Goal: Transaction & Acquisition: Purchase product/service

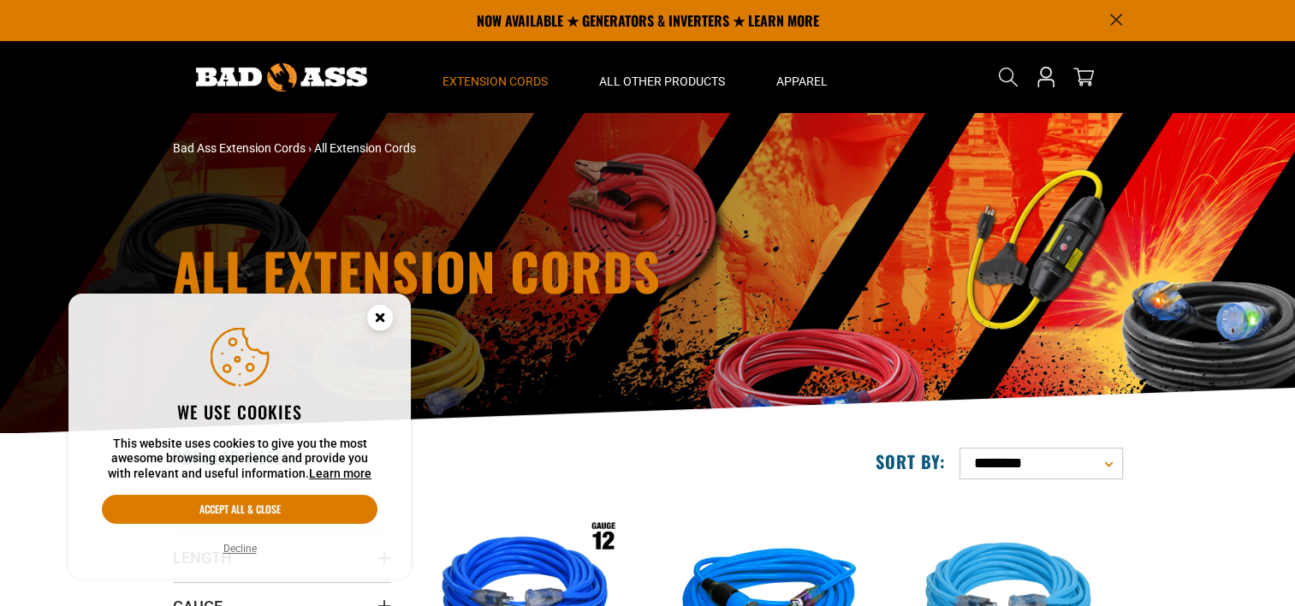
click at [377, 316] on circle "Cookie Consent" at bounding box center [380, 318] width 26 height 26
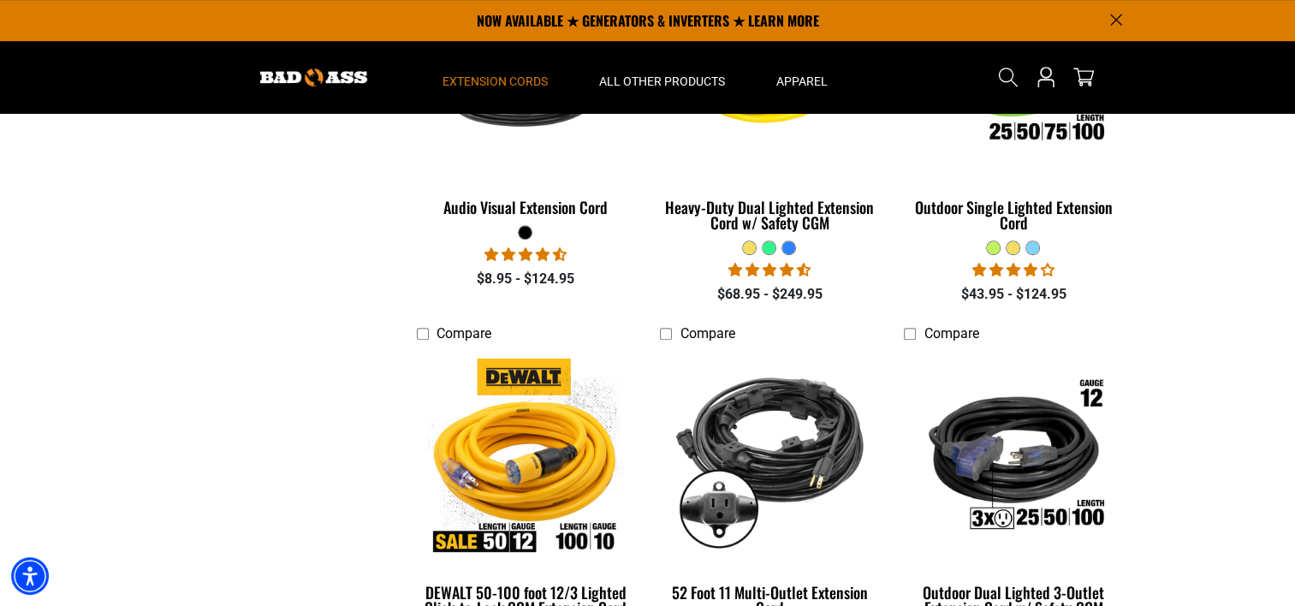
scroll to position [685, 0]
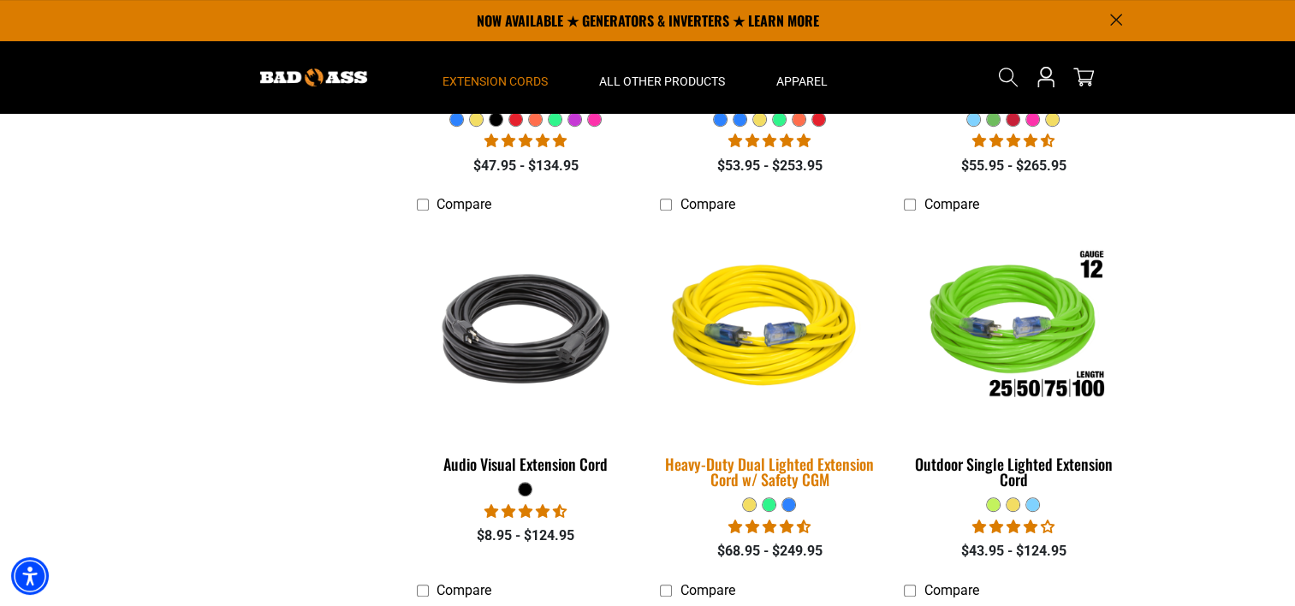
click at [800, 368] on img at bounding box center [770, 328] width 240 height 219
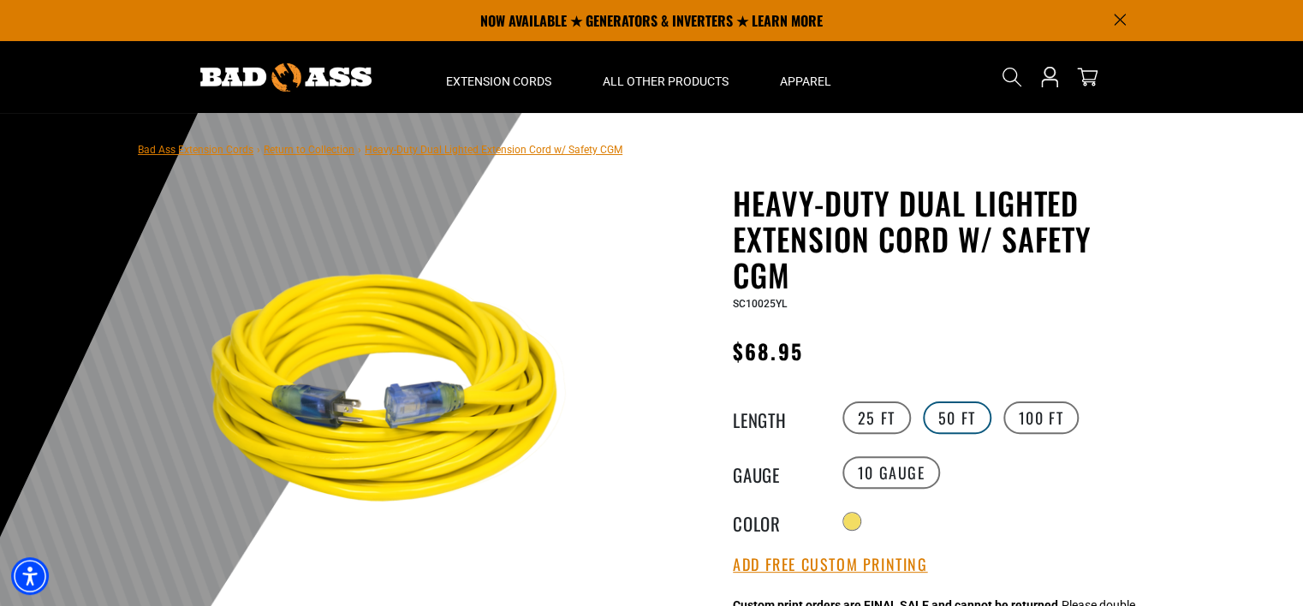
click at [945, 425] on label "50 FT" at bounding box center [957, 418] width 68 height 33
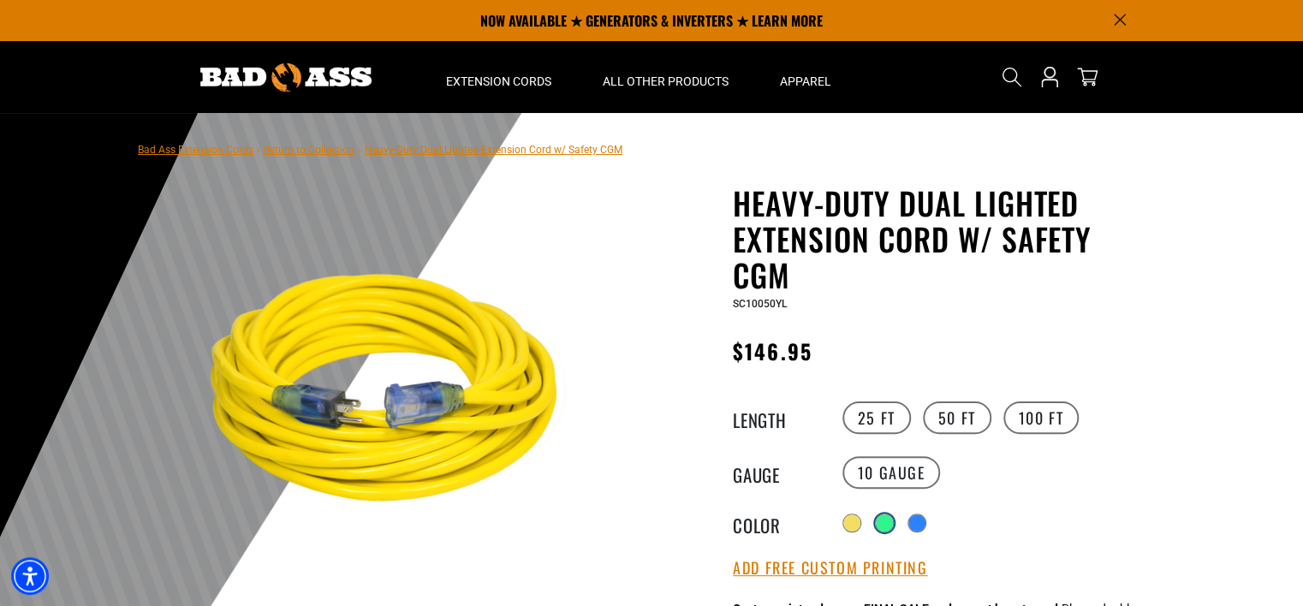
click at [893, 521] on div at bounding box center [884, 523] width 17 height 17
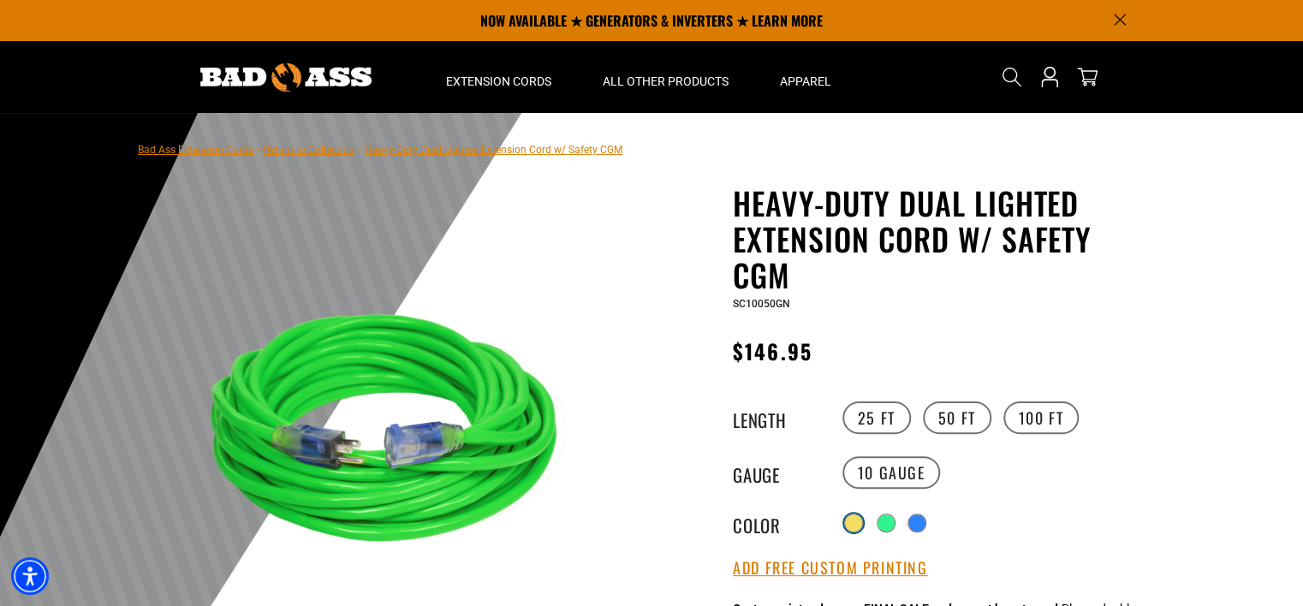
click at [846, 521] on div at bounding box center [853, 523] width 17 height 17
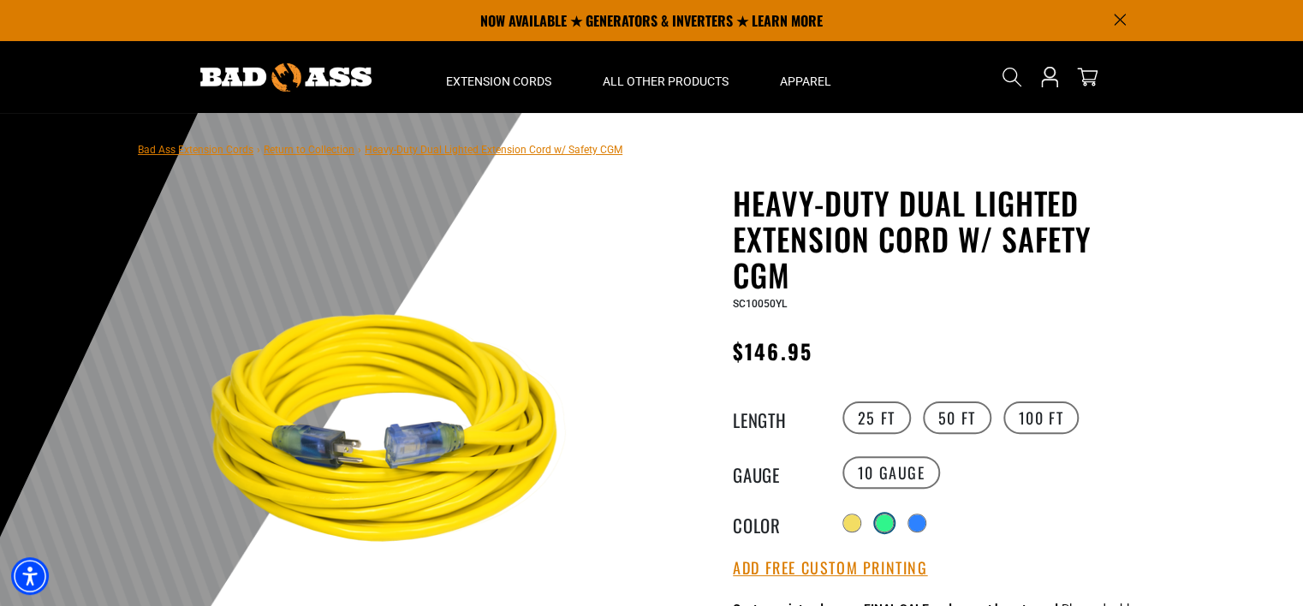
click at [883, 523] on div at bounding box center [884, 523] width 17 height 17
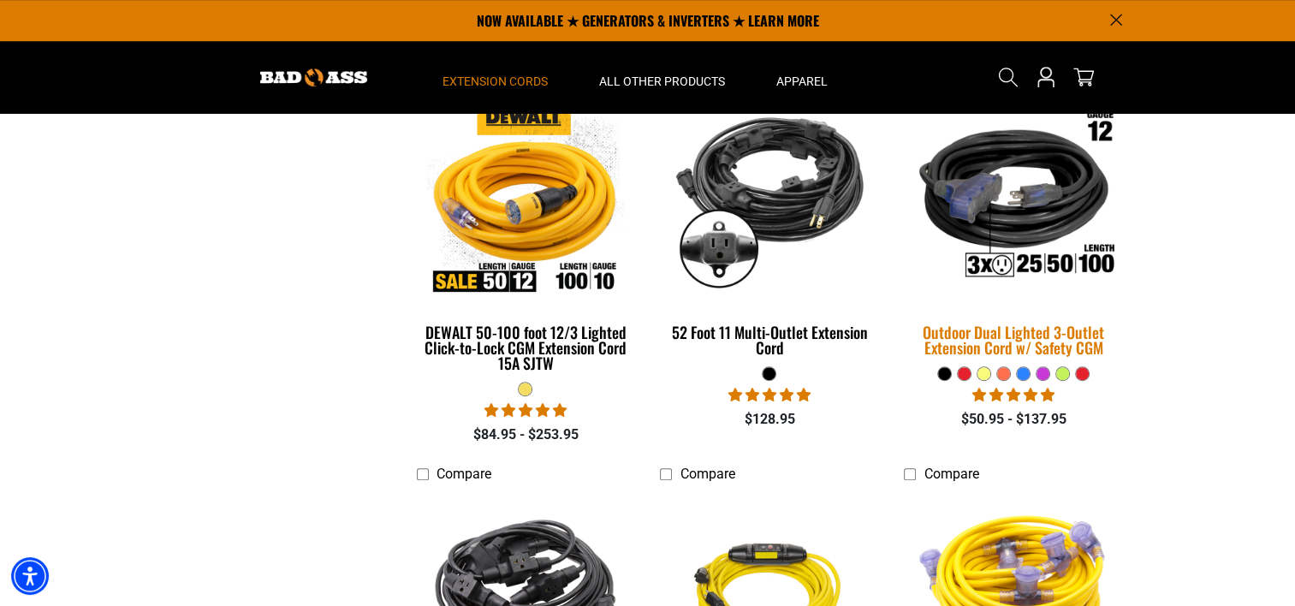
scroll to position [1199, 0]
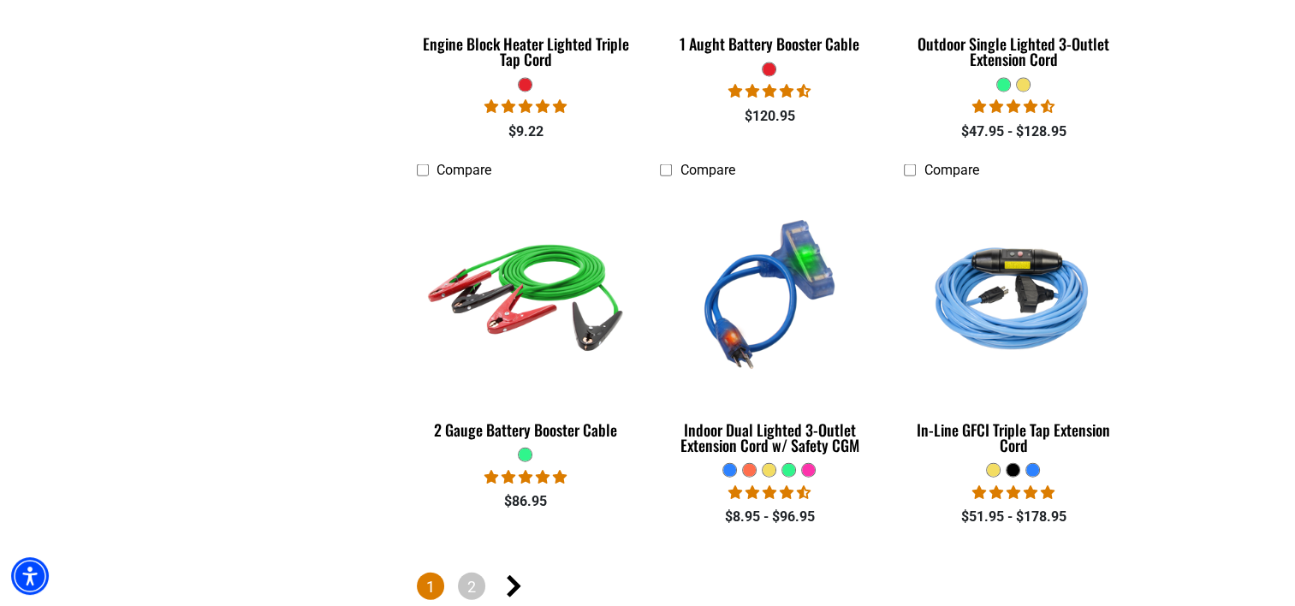
scroll to position [4024, 0]
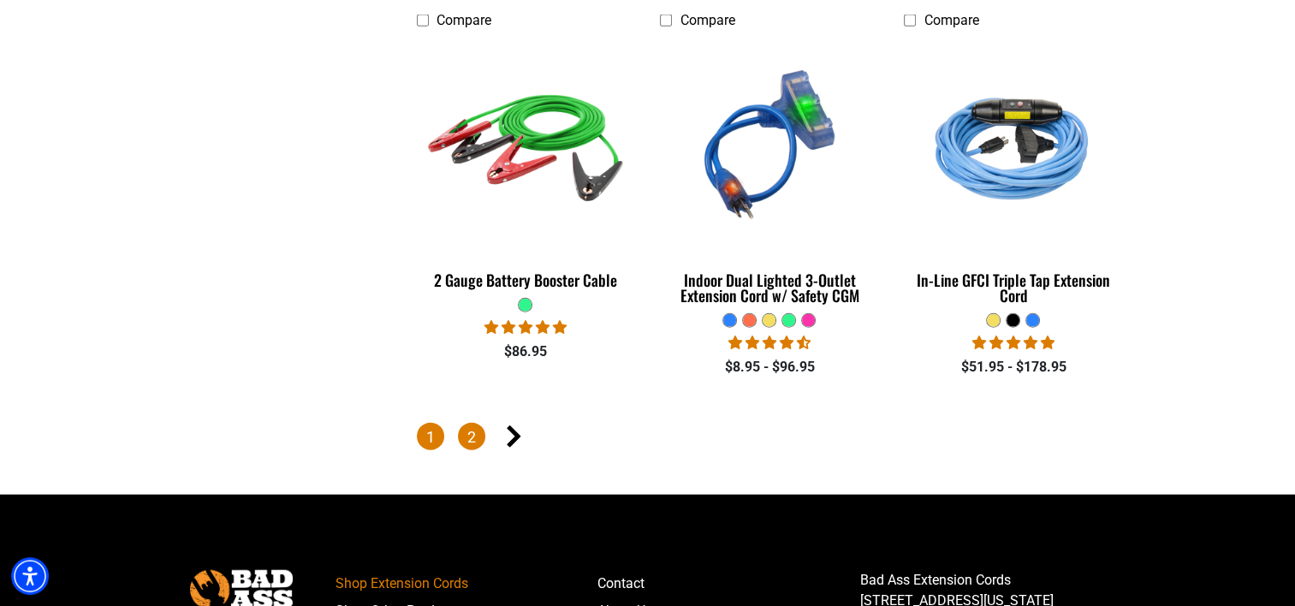
click at [474, 438] on link "2" at bounding box center [471, 436] width 27 height 27
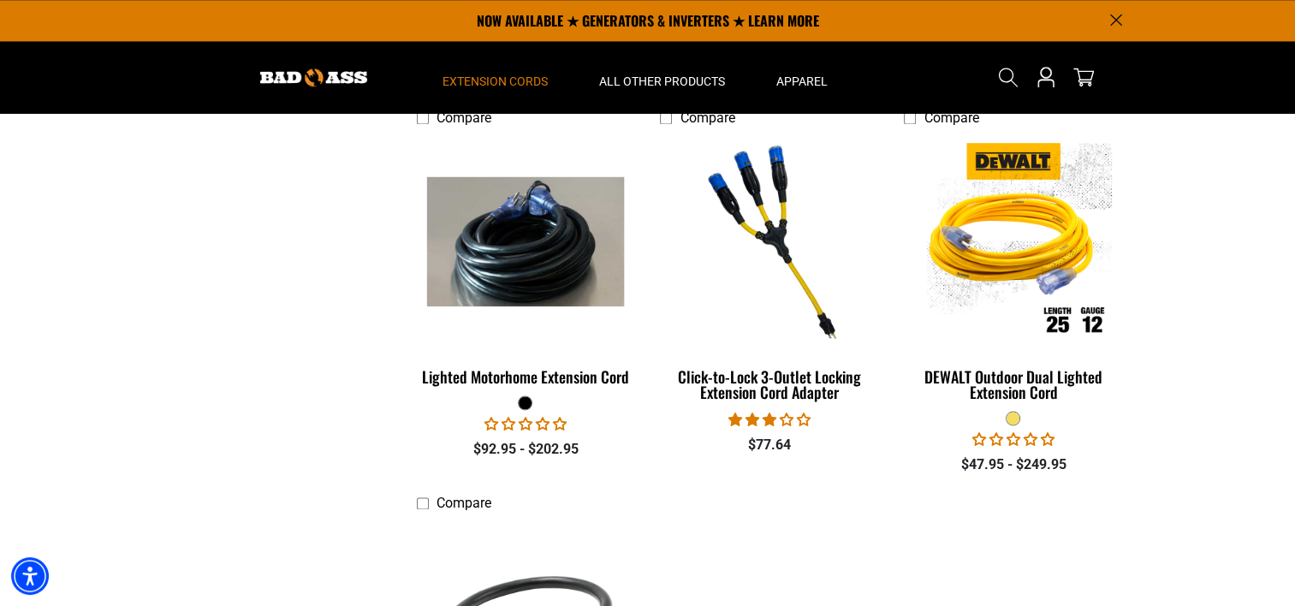
scroll to position [2312, 0]
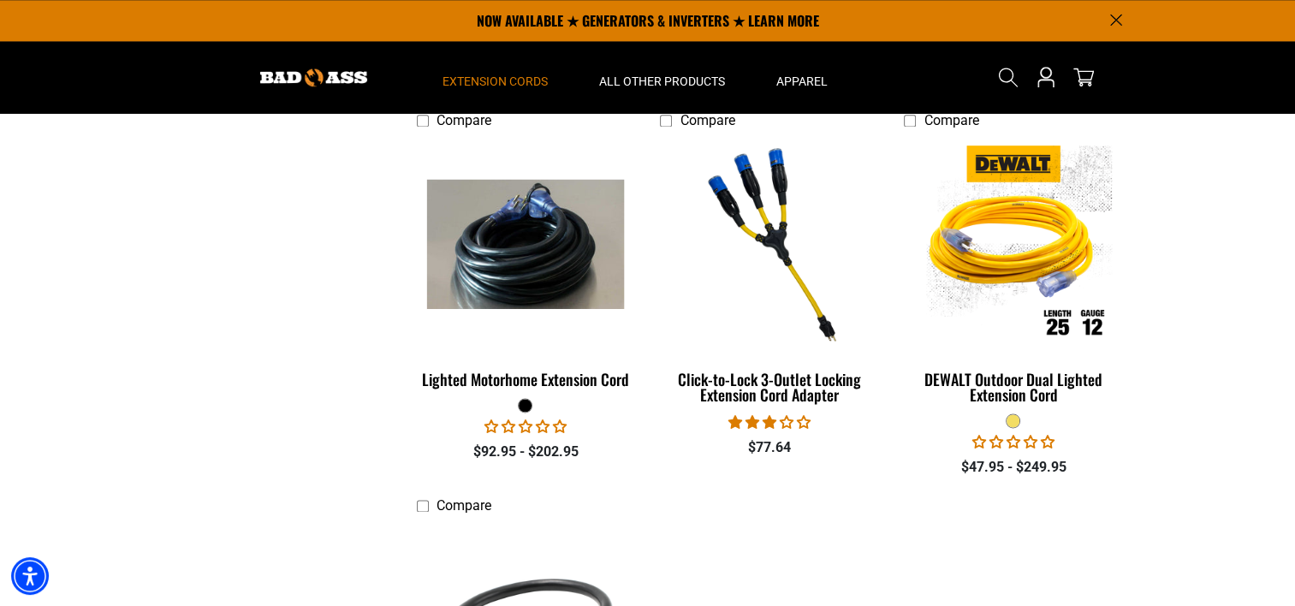
click at [1116, 14] on icon "Announcement" at bounding box center [1116, 20] width 12 height 12
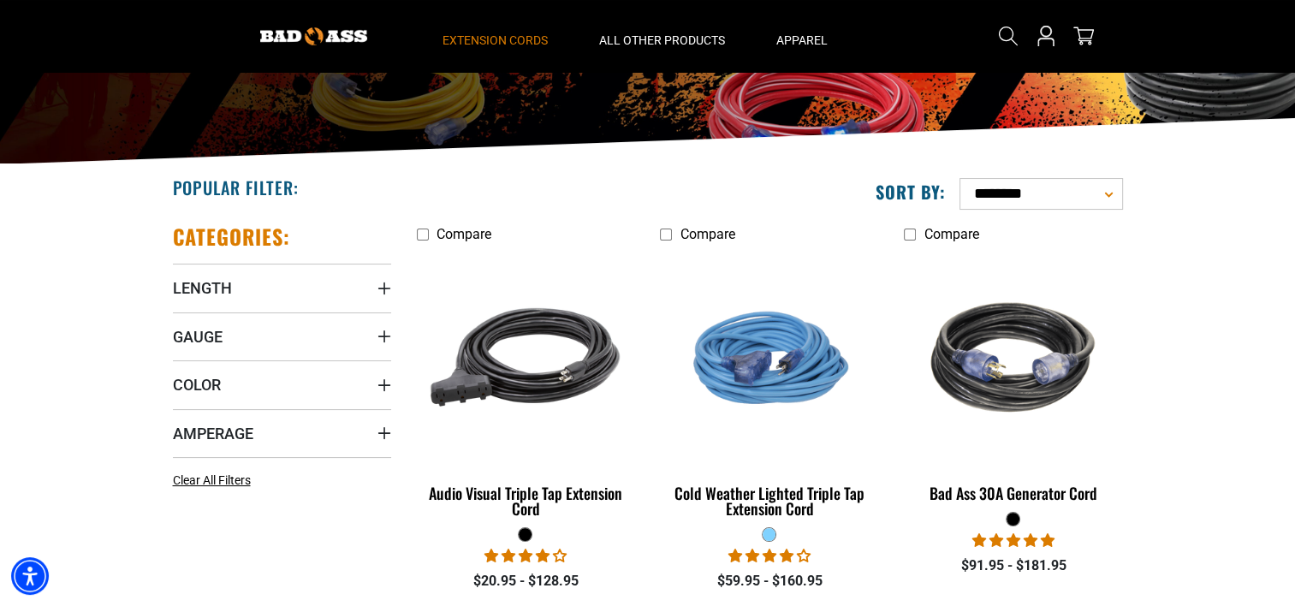
scroll to position [171, 0]
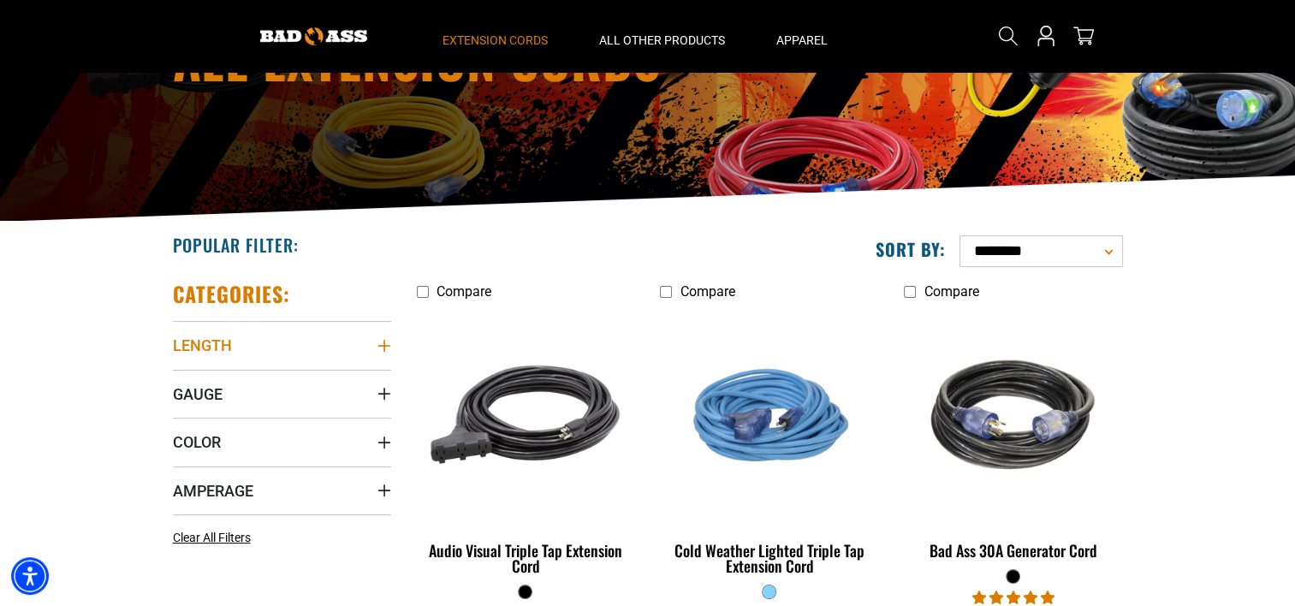
click at [385, 343] on icon "Length" at bounding box center [385, 346] width 14 height 14
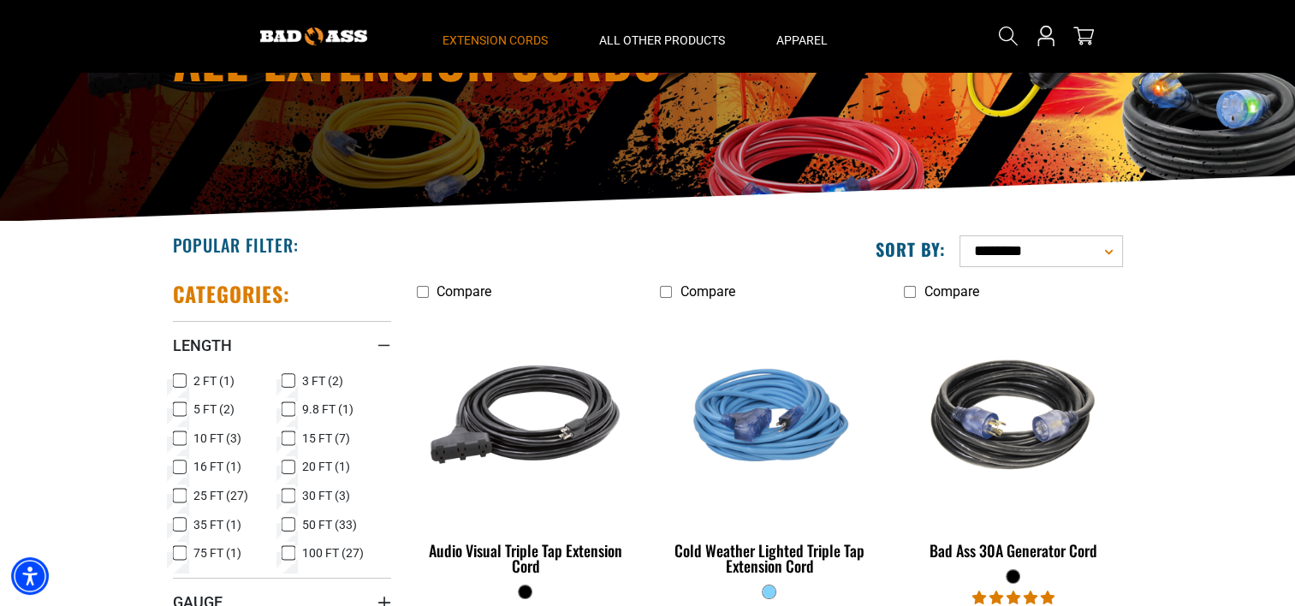
click at [400, 262] on div "Popular Filter:" at bounding box center [404, 244] width 488 height 45
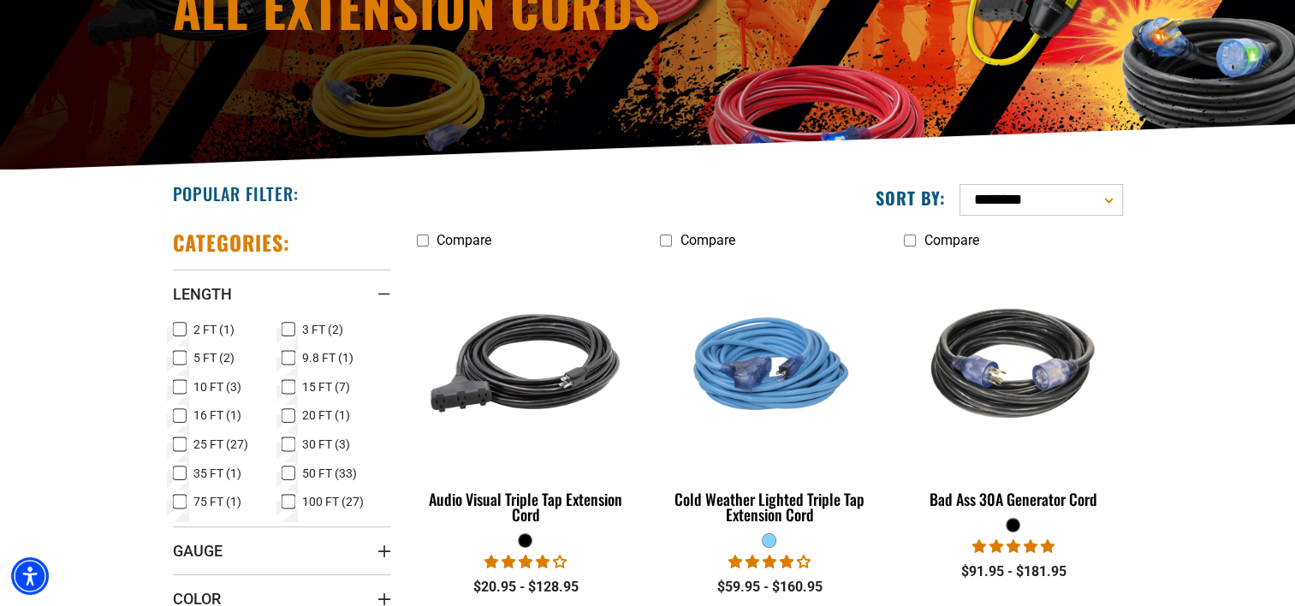
scroll to position [428, 0]
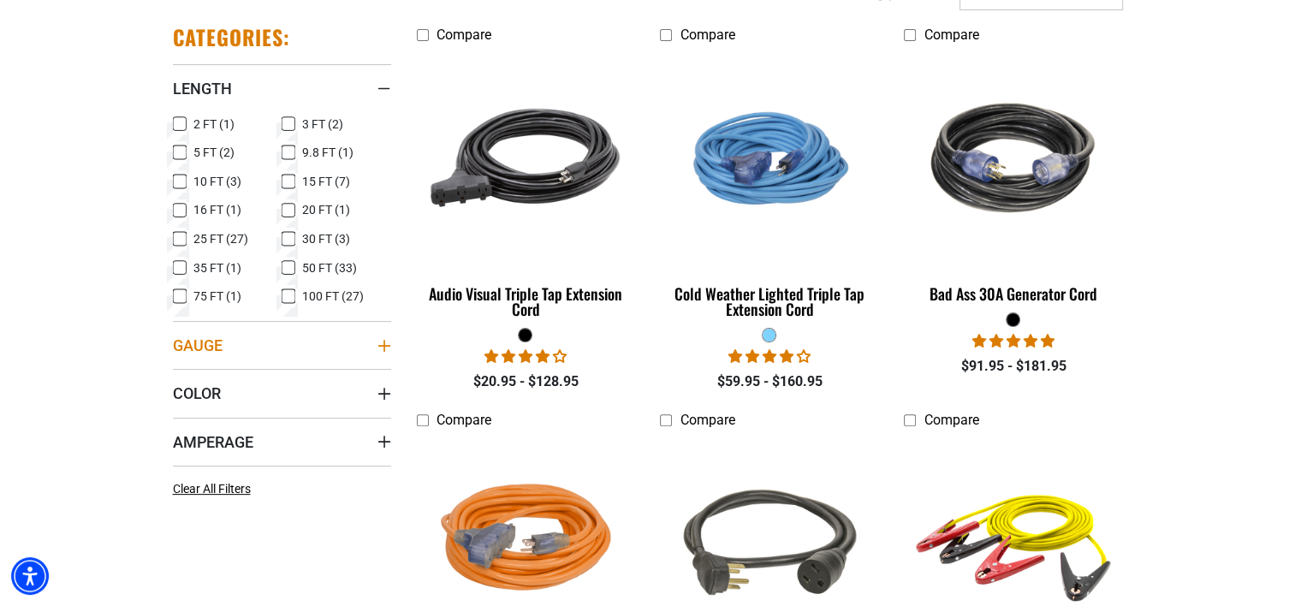
click at [390, 348] on icon "Gauge" at bounding box center [385, 346] width 14 height 14
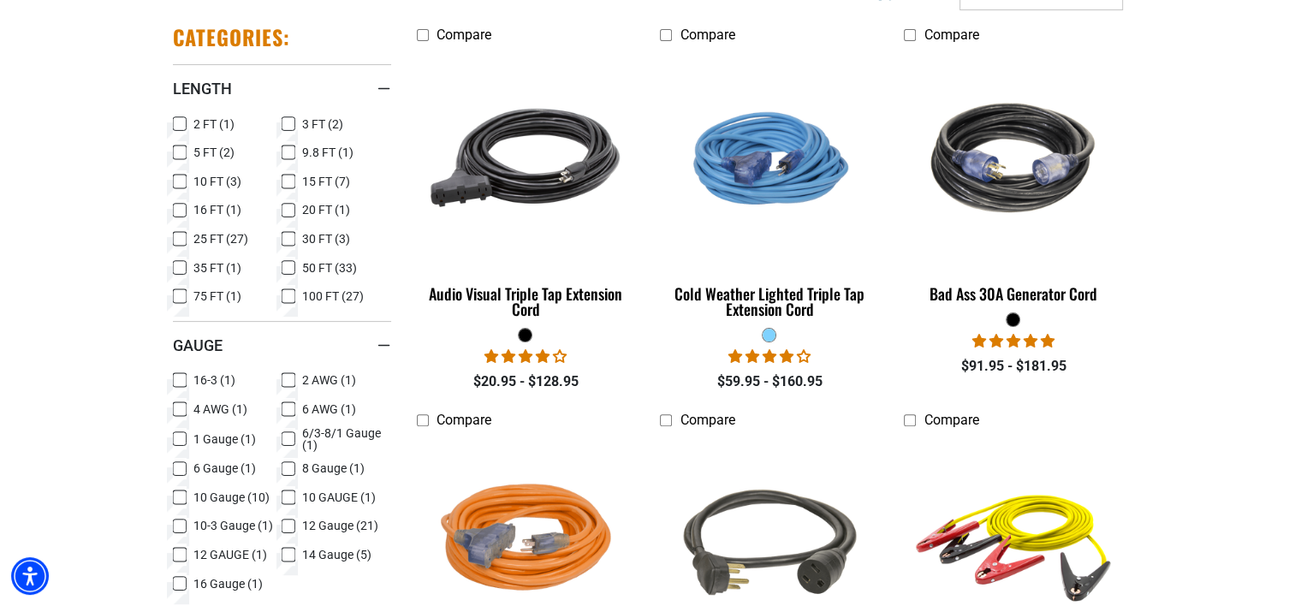
click at [289, 521] on icon at bounding box center [289, 526] width 14 height 22
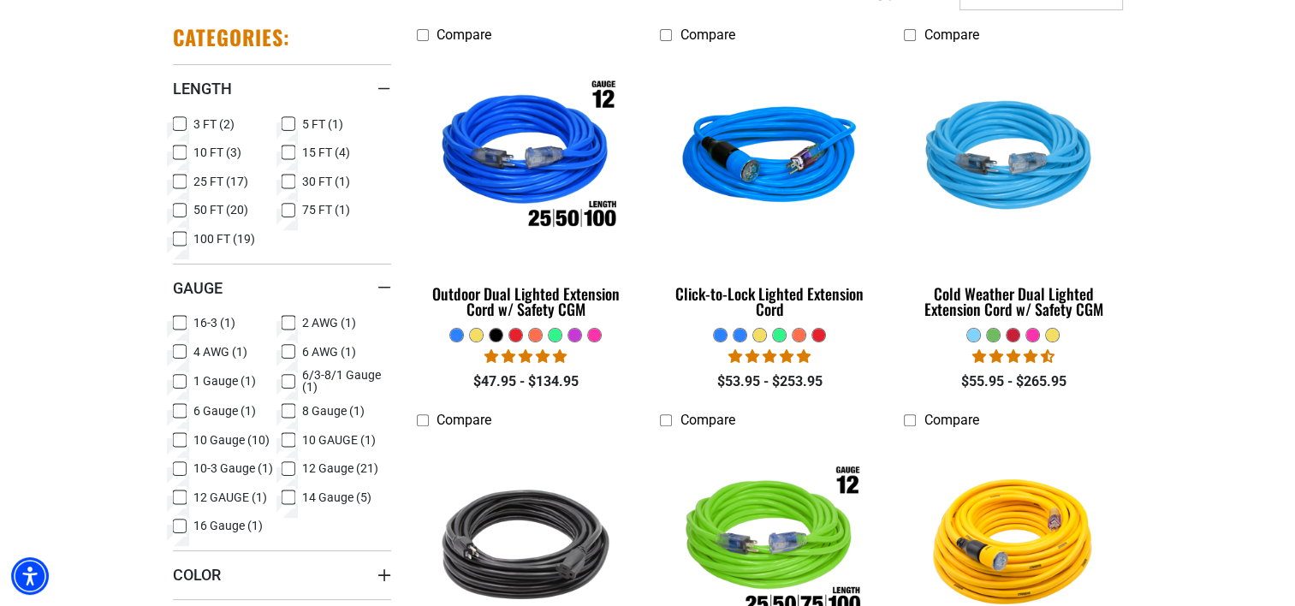
click at [180, 553] on summary "Color" at bounding box center [282, 574] width 218 height 48
click at [182, 497] on icon at bounding box center [180, 497] width 14 height 22
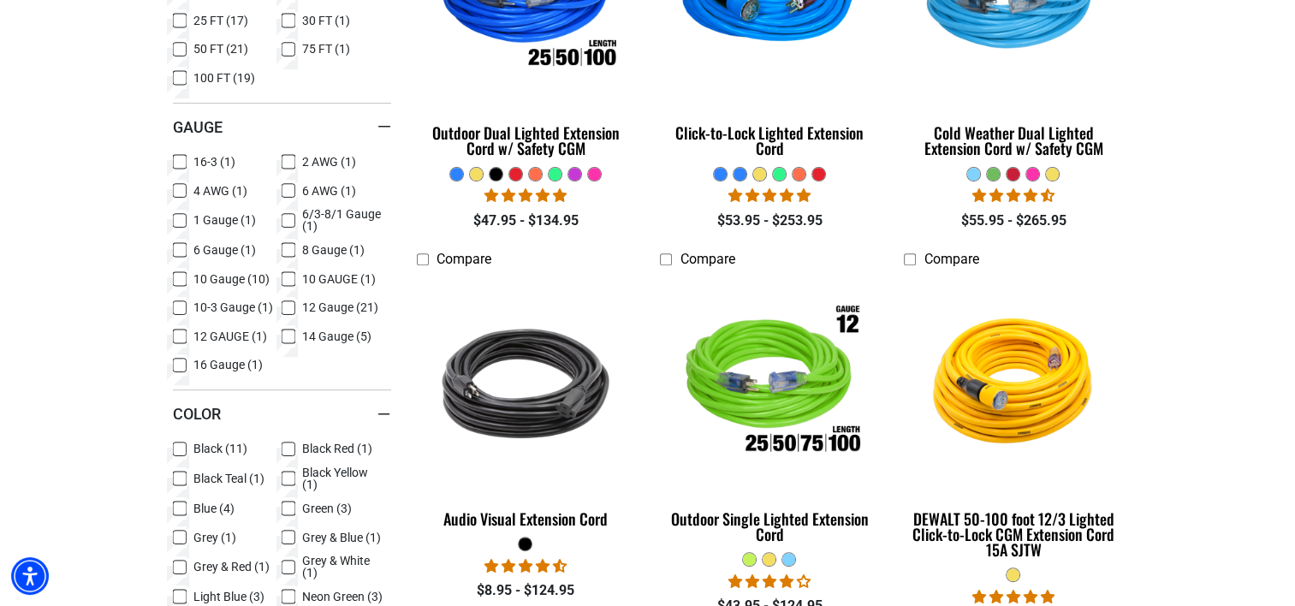
scroll to position [685, 0]
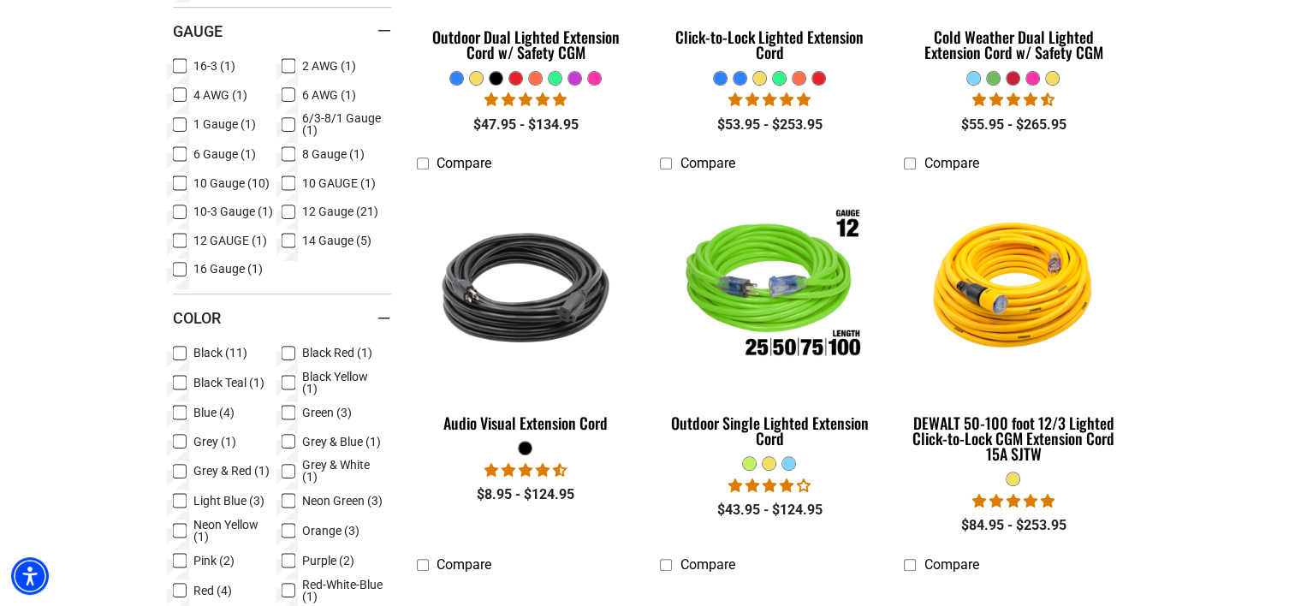
click at [289, 409] on icon at bounding box center [289, 413] width 14 height 22
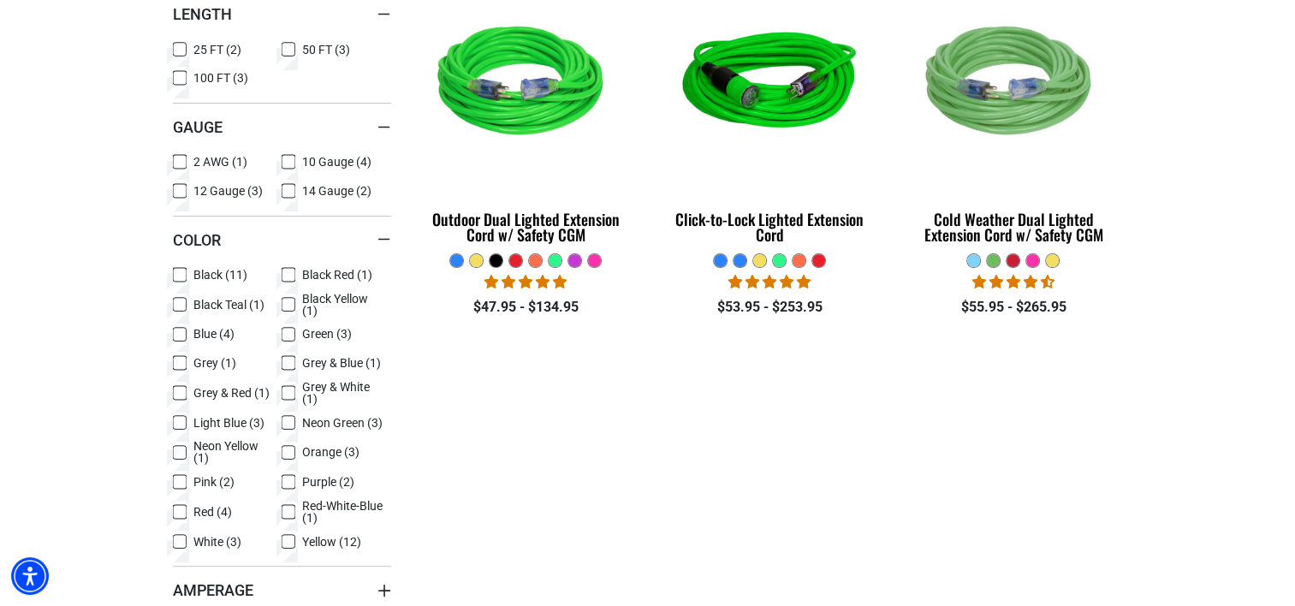
scroll to position [514, 0]
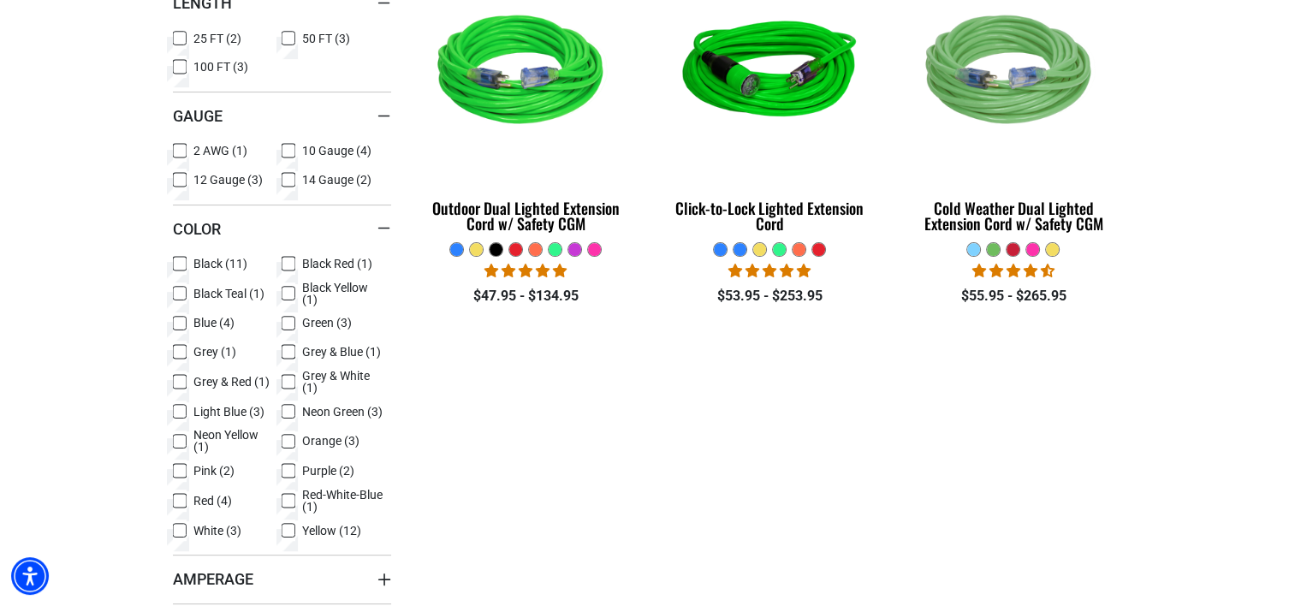
click at [288, 407] on icon at bounding box center [289, 412] width 14 height 22
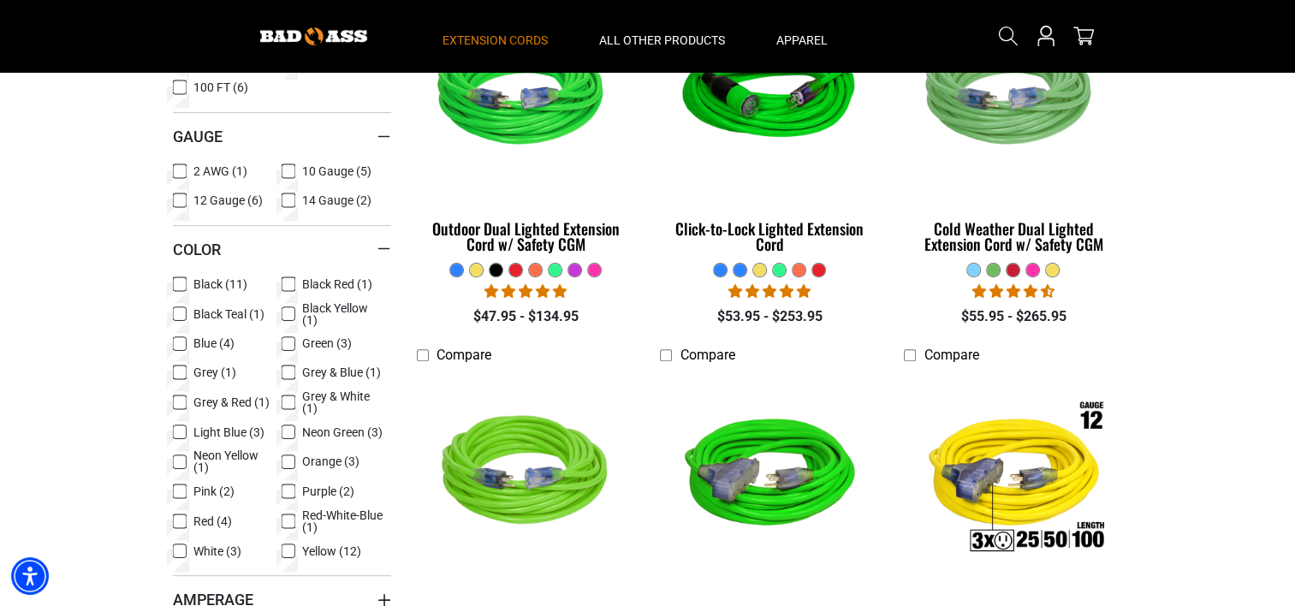
scroll to position [257, 0]
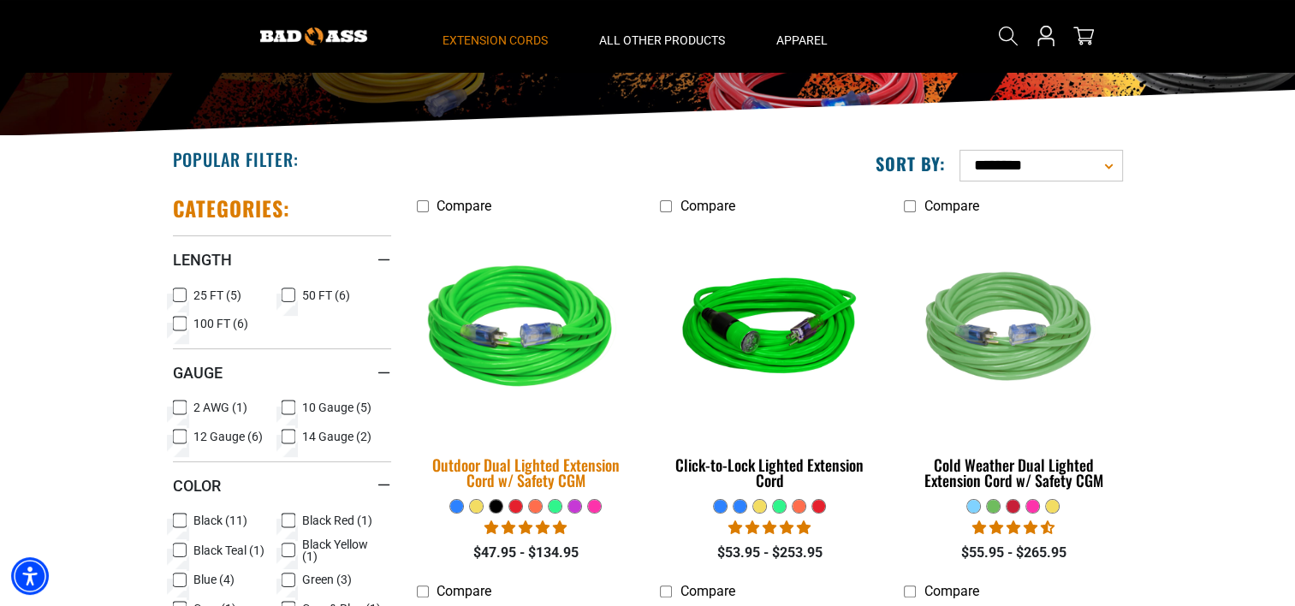
click at [524, 342] on img at bounding box center [526, 329] width 240 height 219
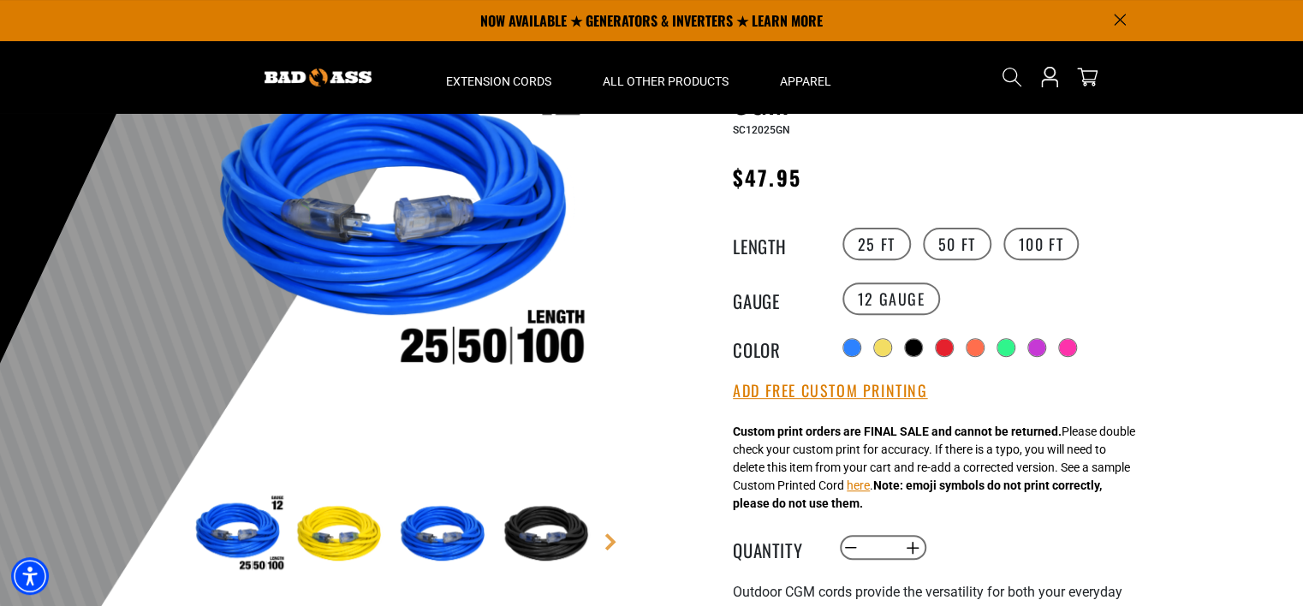
scroll to position [171, 0]
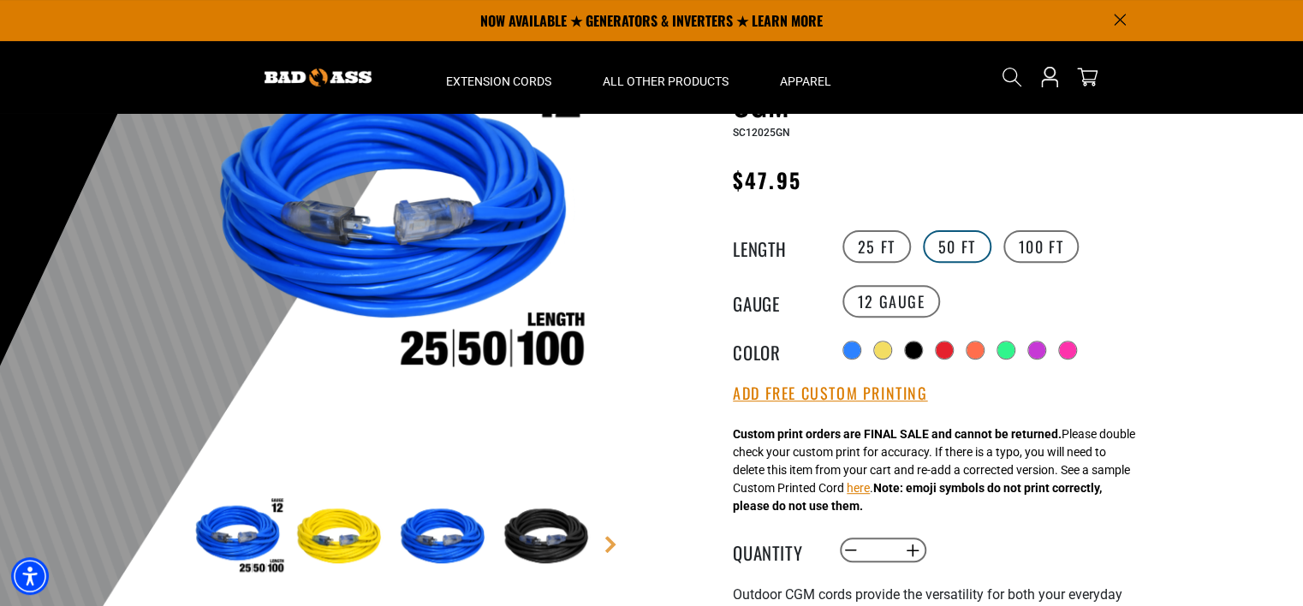
click at [943, 249] on label "50 FT" at bounding box center [957, 246] width 68 height 33
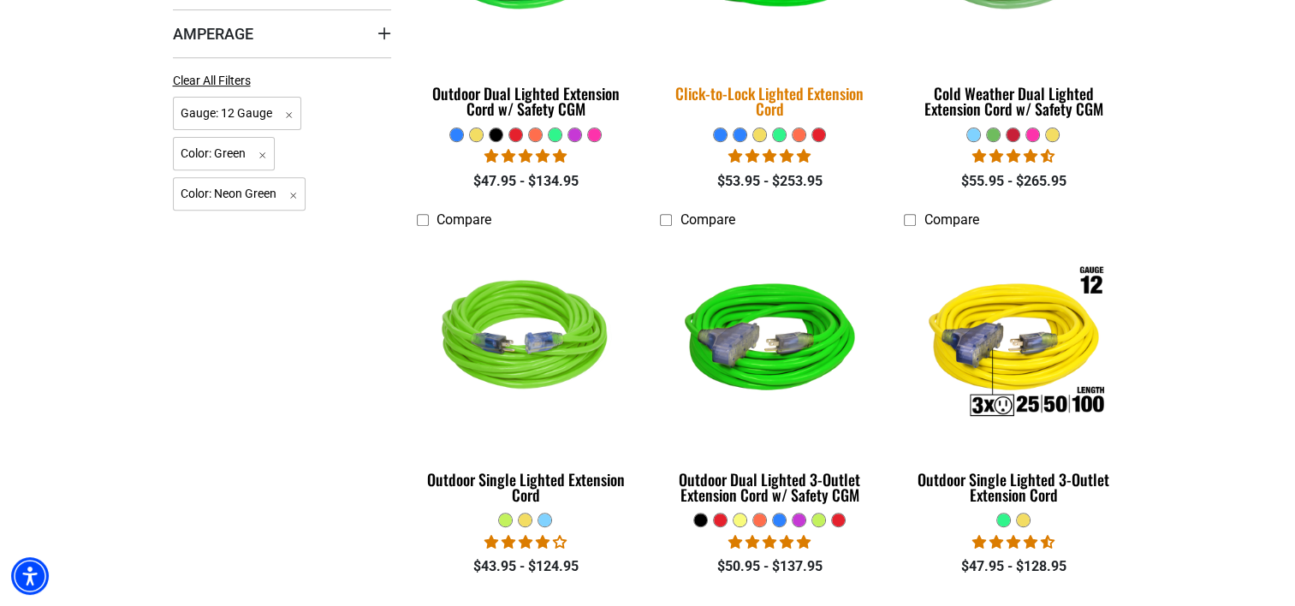
scroll to position [685, 0]
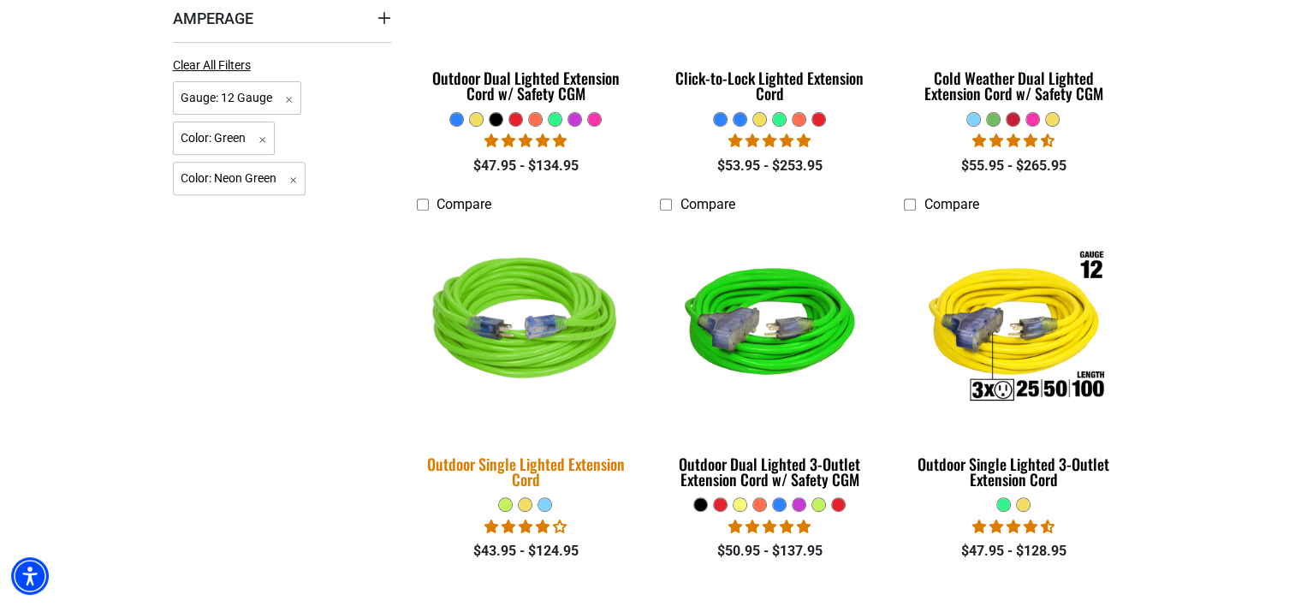
click at [527, 354] on img at bounding box center [526, 328] width 240 height 219
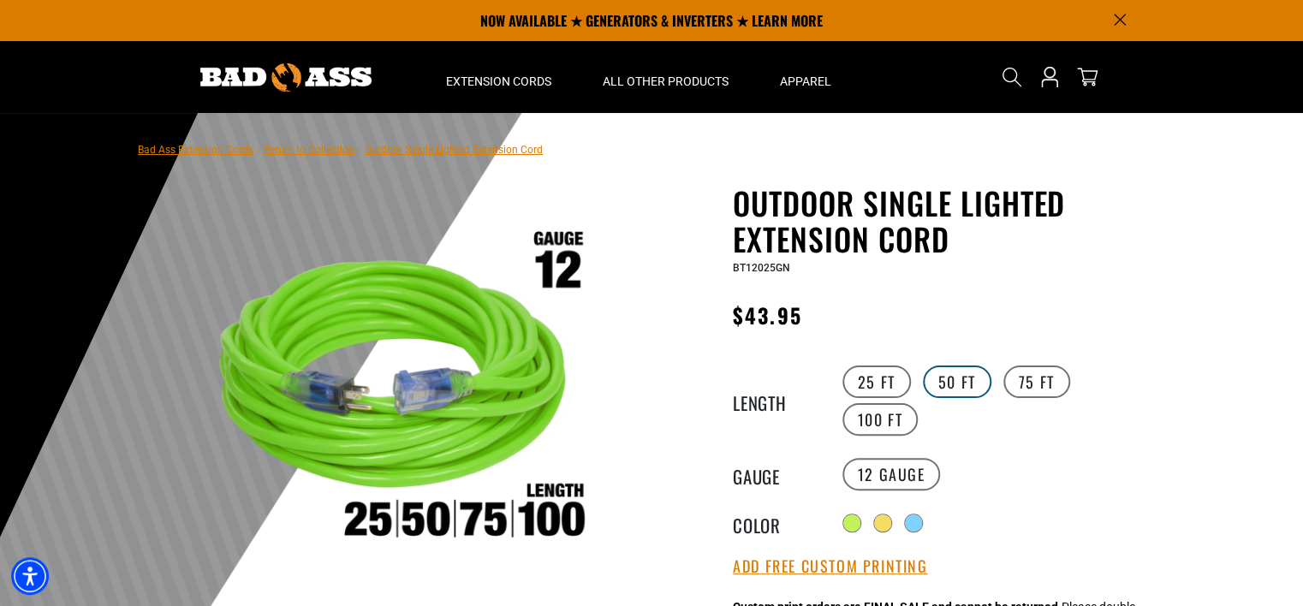
click at [952, 390] on label "50 FT" at bounding box center [957, 382] width 68 height 33
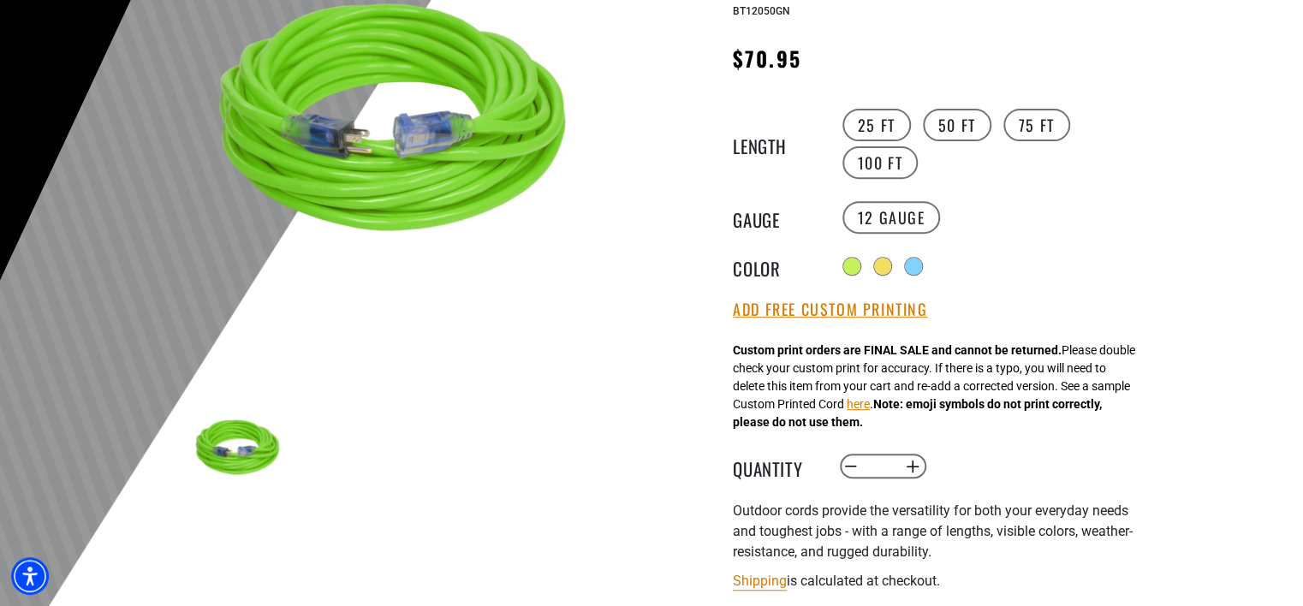
scroll to position [342, 0]
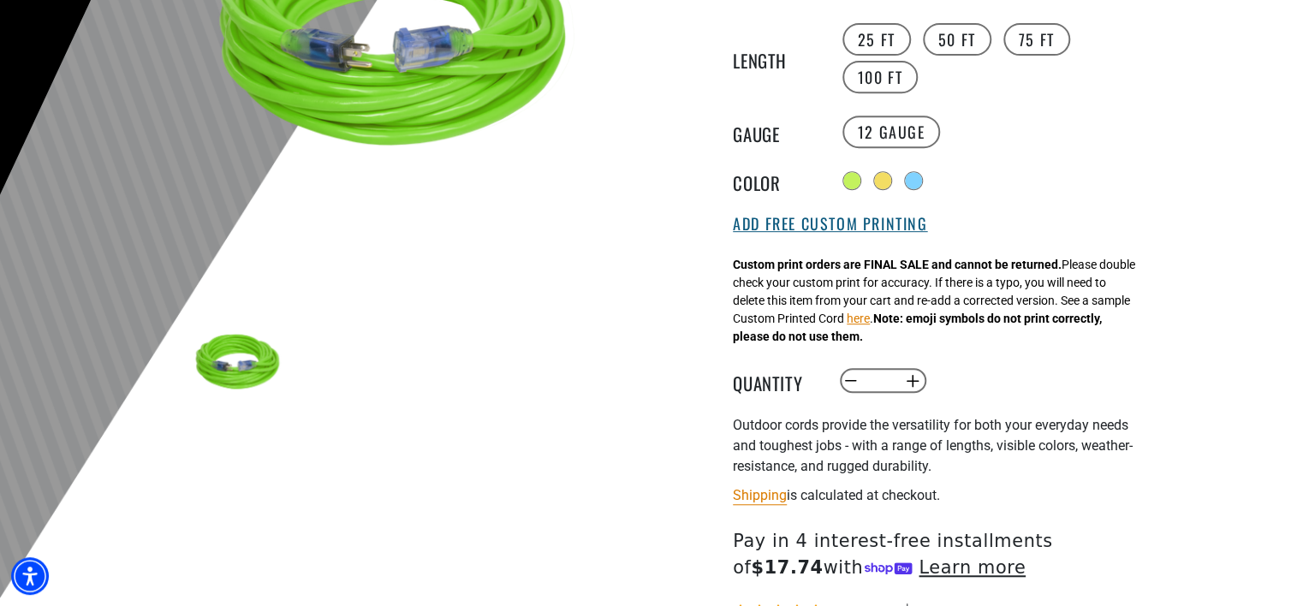
click at [887, 229] on button "Add Free Custom Printing" at bounding box center [830, 224] width 194 height 19
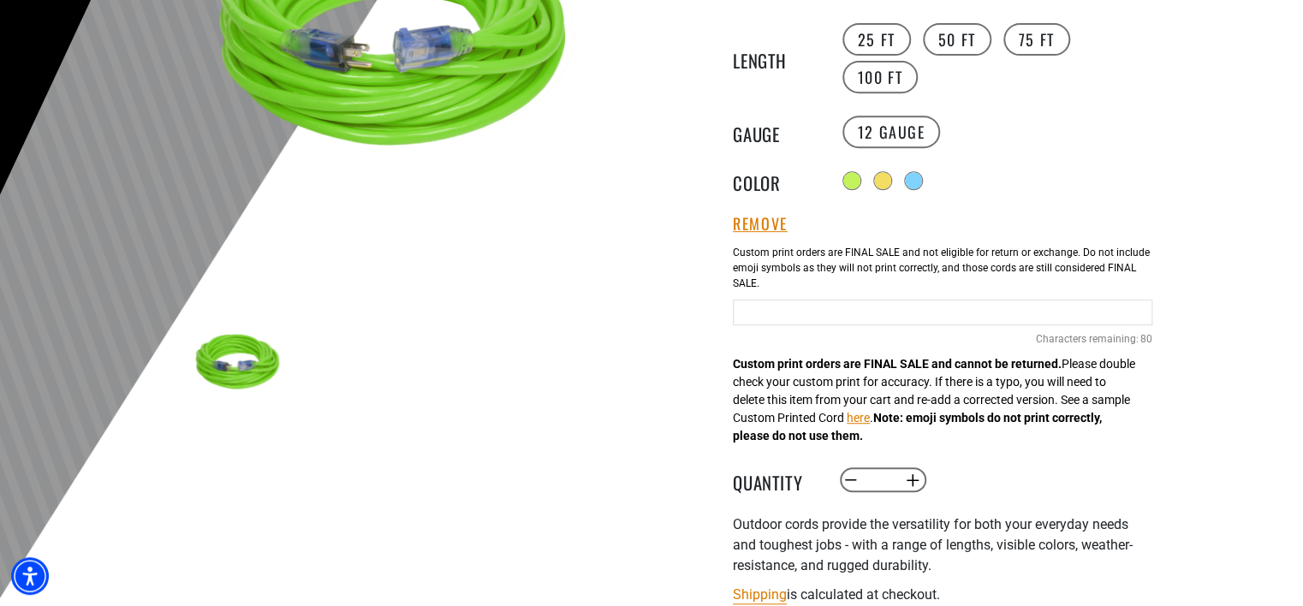
click at [794, 312] on input "Neon Green Cables" at bounding box center [943, 313] width 420 height 26
type input "**********"
click at [712, 324] on div "Outdoor Single Lighted Extension Cord Outdoor Single Lighted Extension Cord BT1…" at bounding box center [908, 397] width 488 height 1110
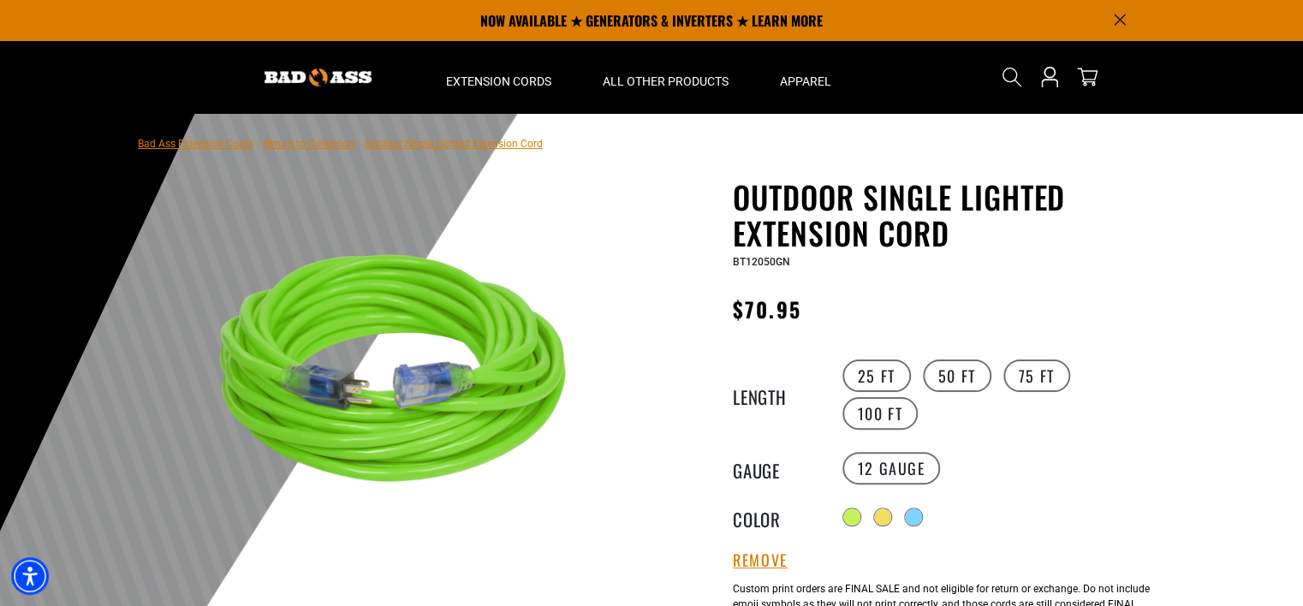
scroll to position [0, 0]
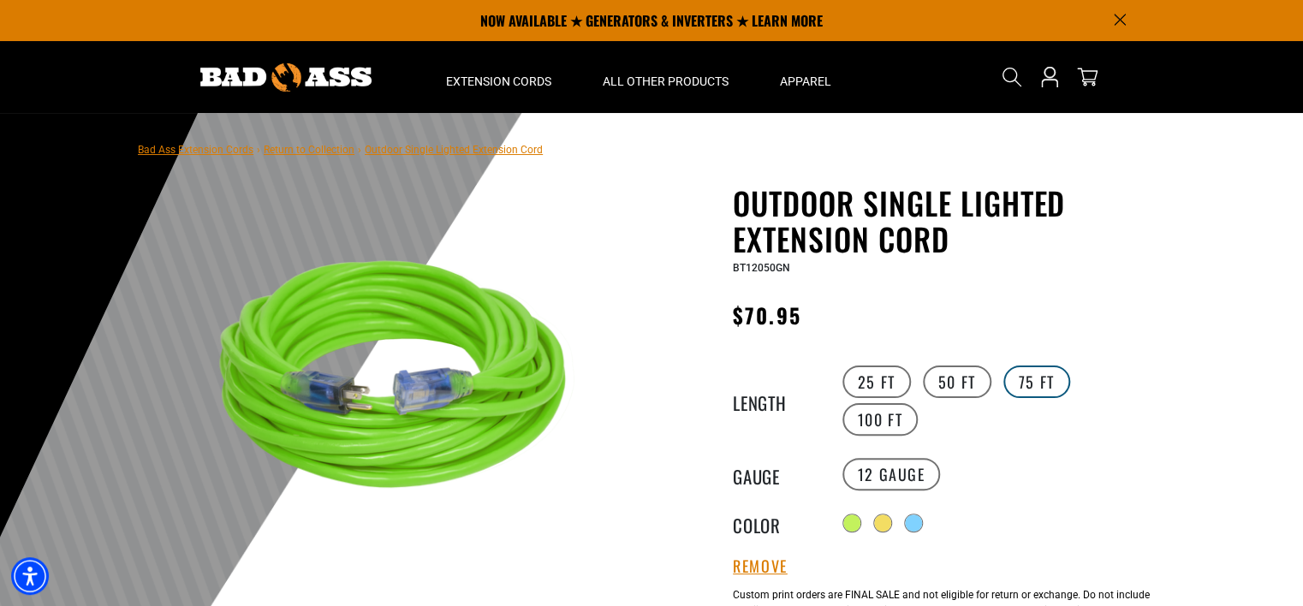
click at [1038, 388] on label "75 FT" at bounding box center [1036, 382] width 67 height 33
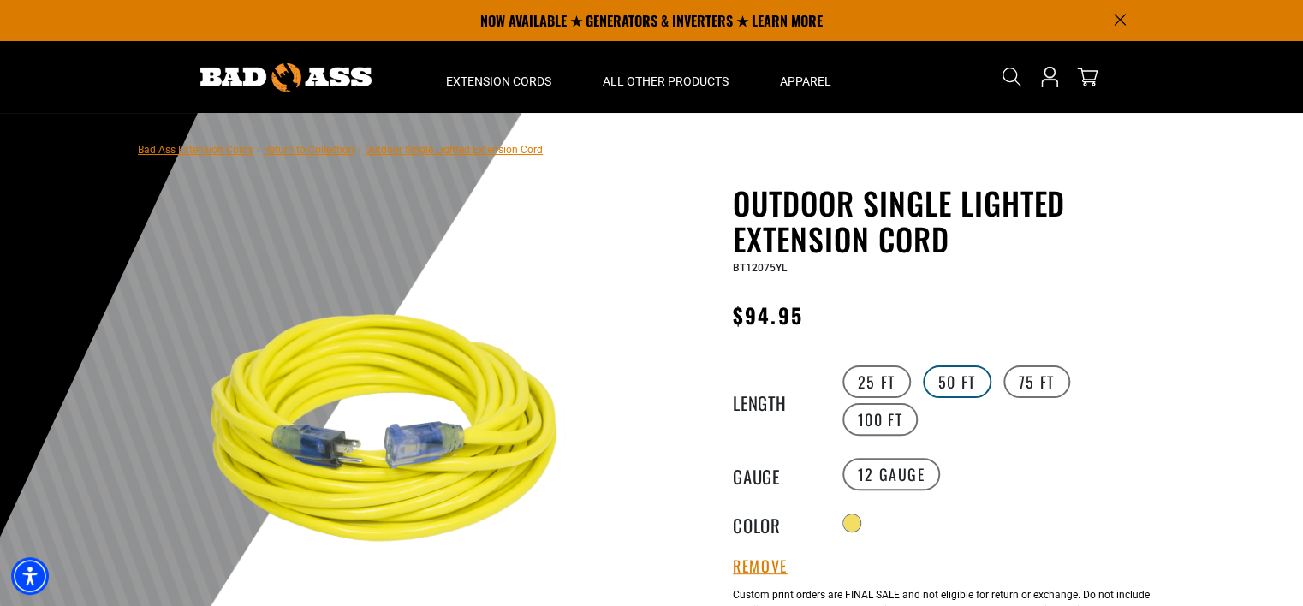
click at [939, 387] on label "50 FT" at bounding box center [957, 382] width 68 height 33
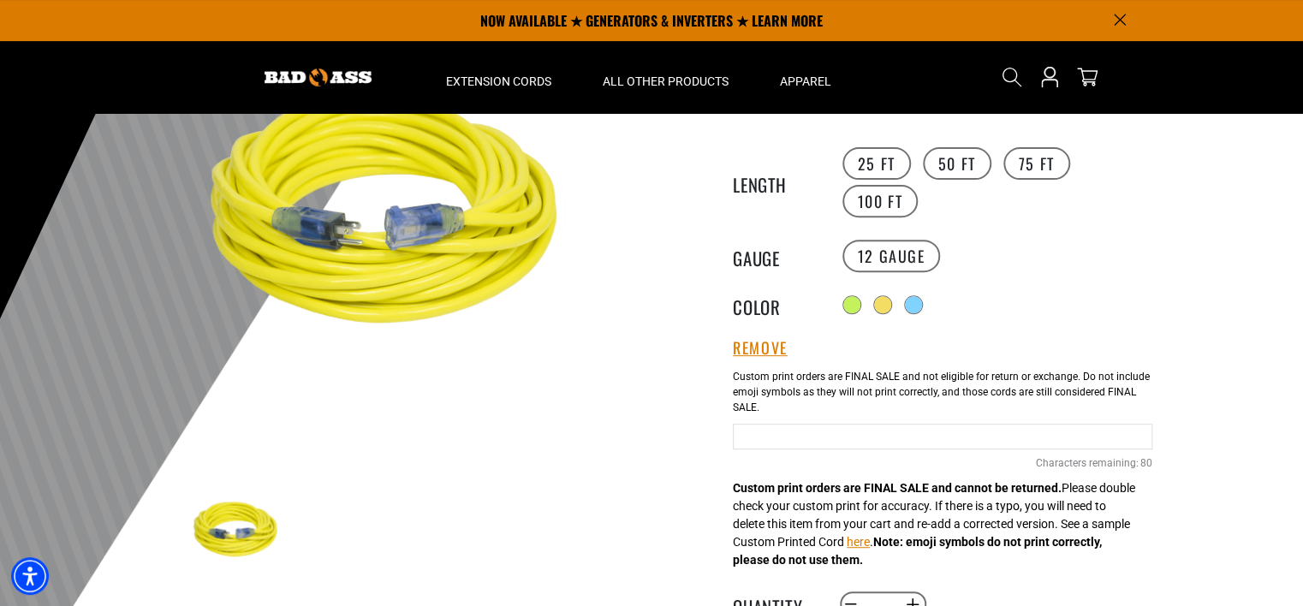
scroll to position [171, 0]
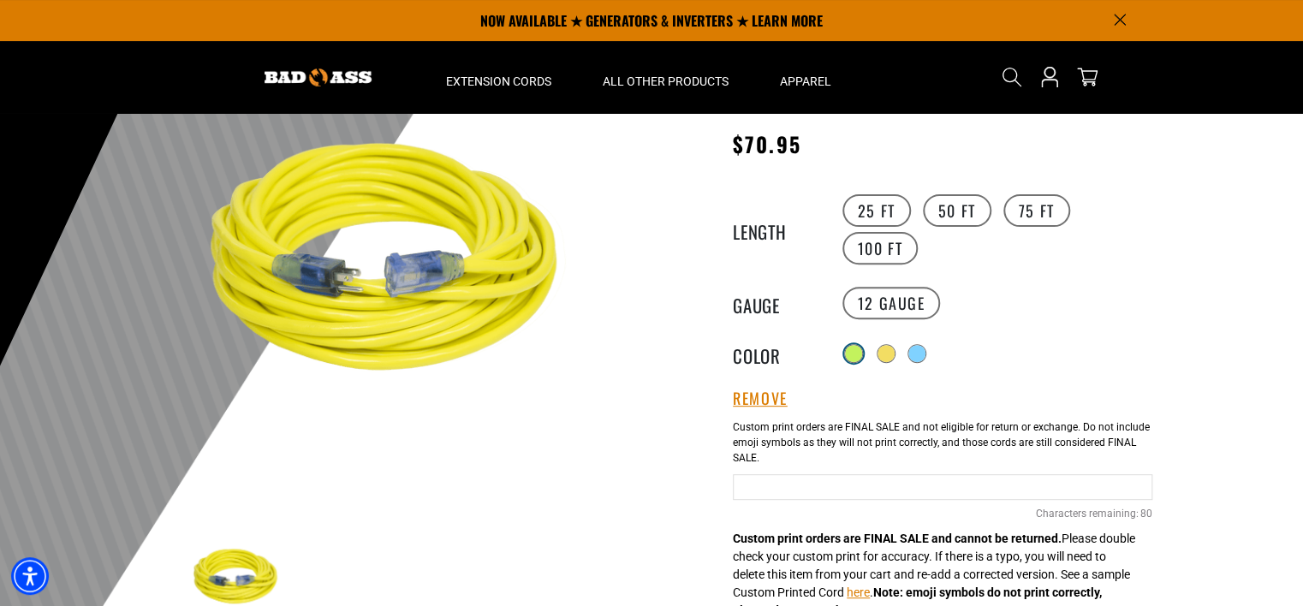
click at [858, 346] on div at bounding box center [853, 353] width 17 height 17
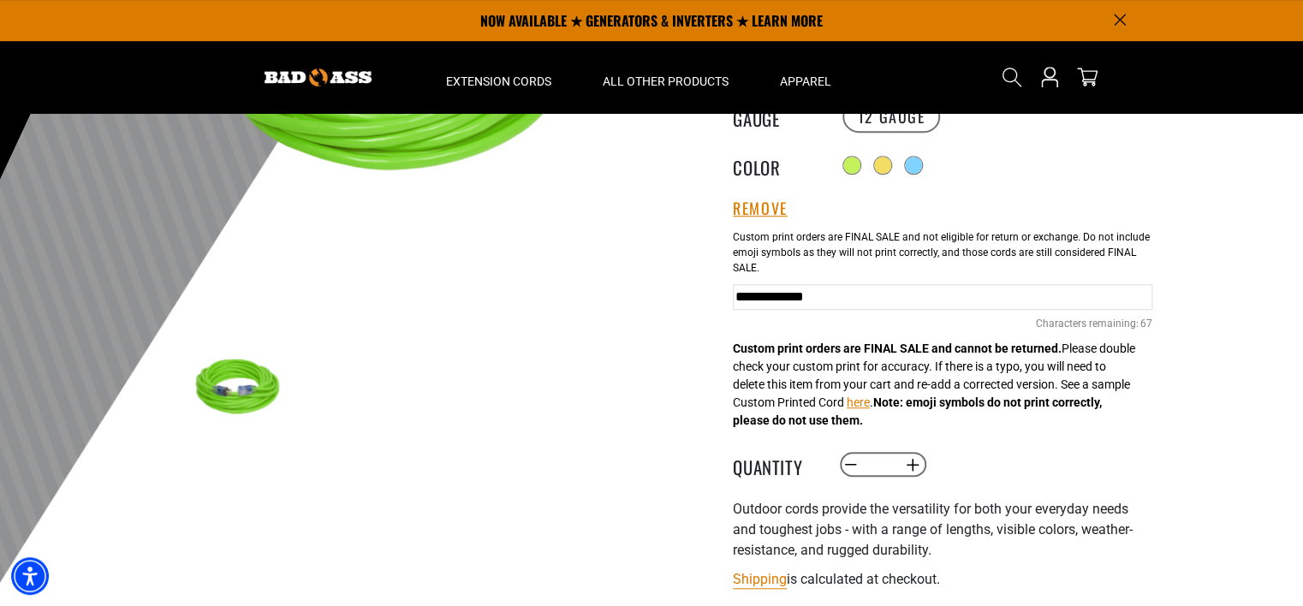
scroll to position [342, 0]
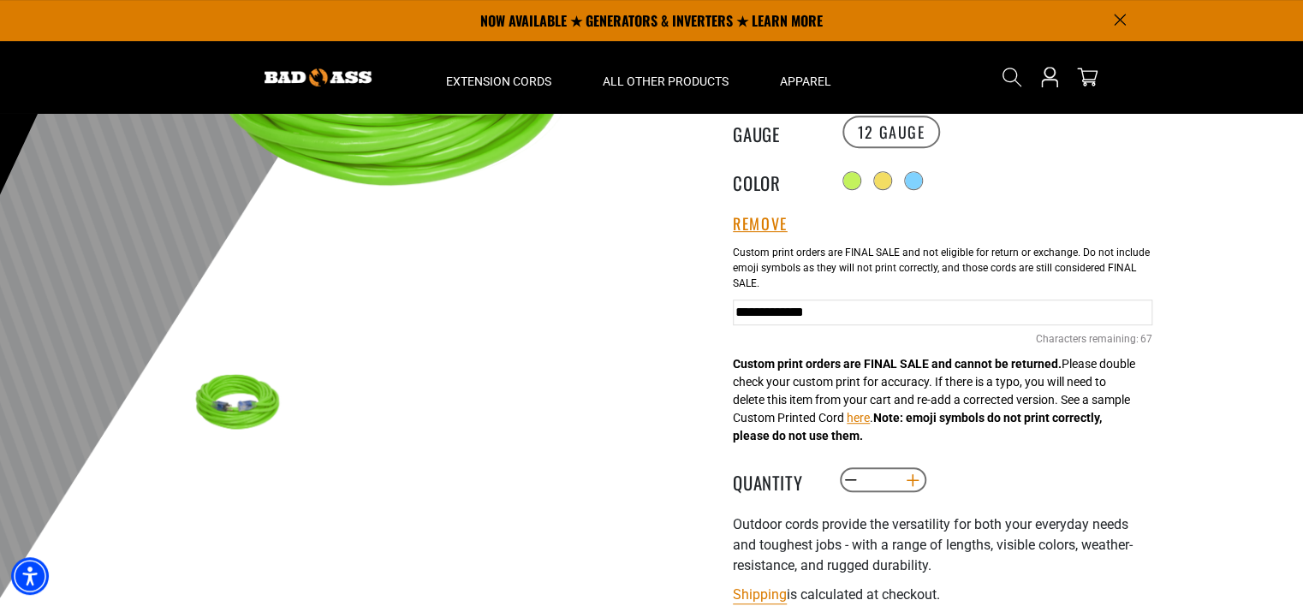
click at [907, 480] on button "Increase quantity for Outdoor Single Lighted Extension Cord" at bounding box center [913, 480] width 27 height 29
click at [911, 485] on button "Increase quantity for Outdoor Single Lighted Extension Cord" at bounding box center [913, 480] width 27 height 29
click at [906, 474] on button "Increase quantity for Outdoor Single Lighted Extension Cord" at bounding box center [913, 480] width 27 height 29
type input "*"
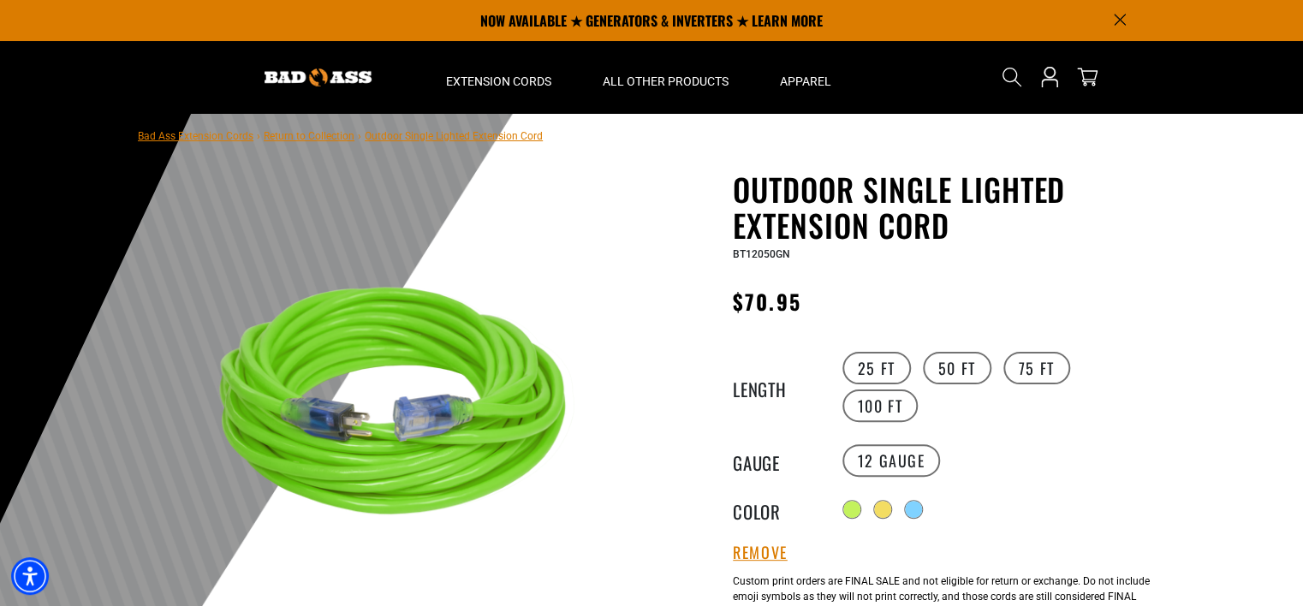
scroll to position [0, 0]
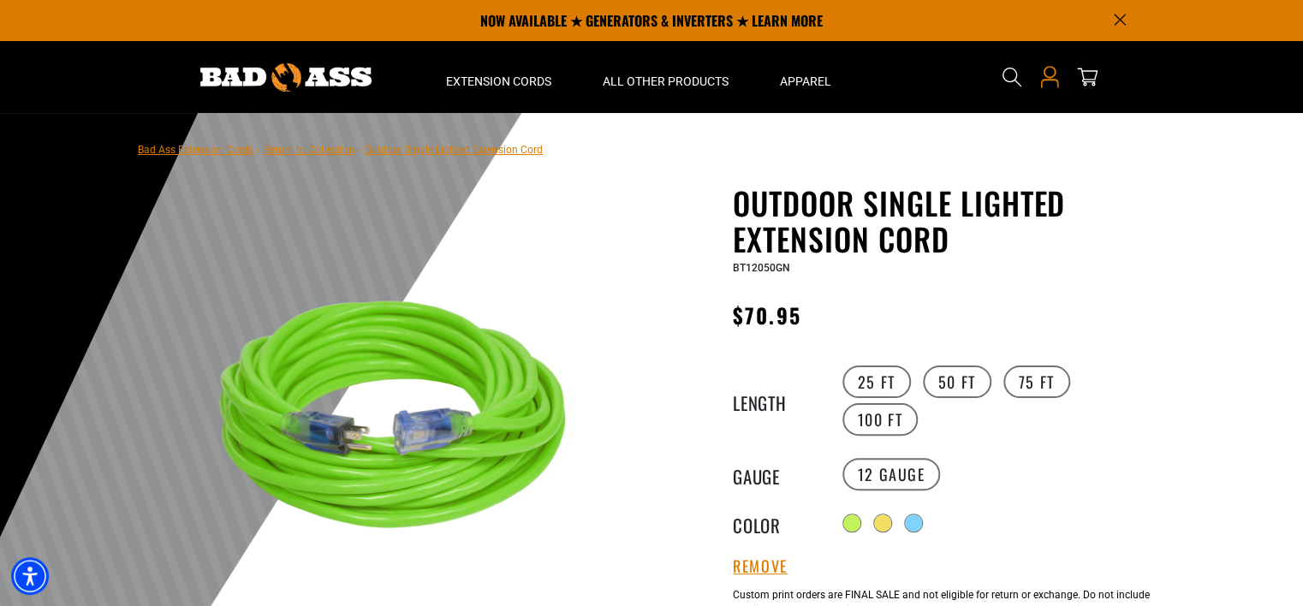
click at [1050, 75] on icon "Open this option" at bounding box center [1049, 77] width 22 height 22
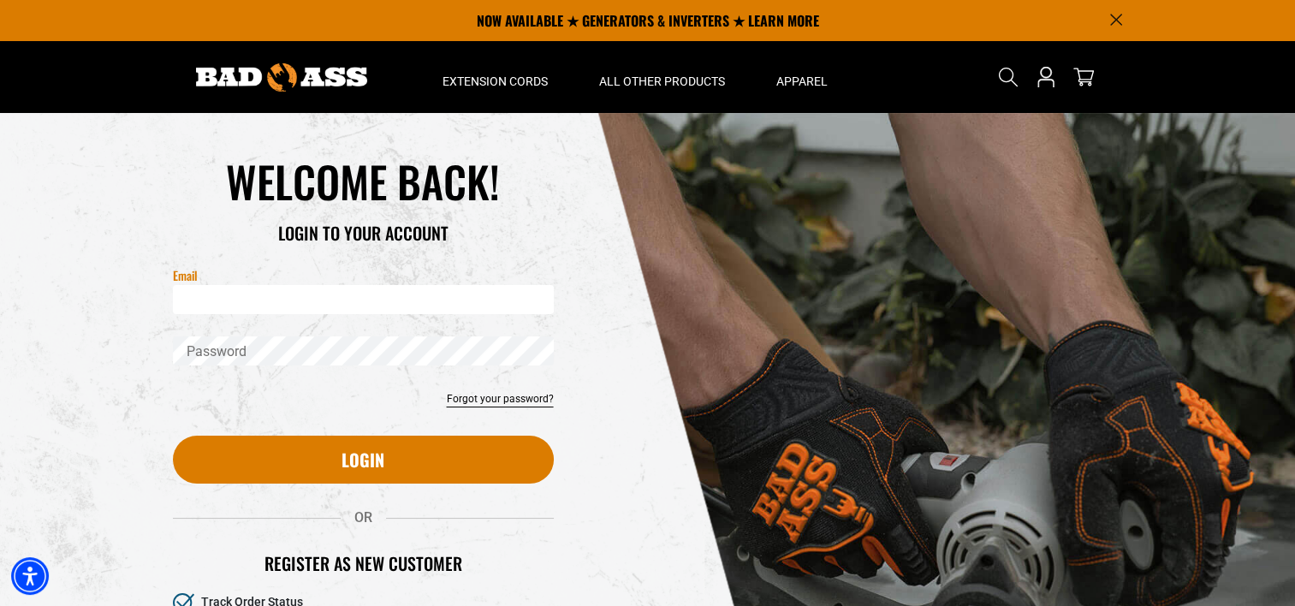
click at [328, 303] on input "Email" at bounding box center [363, 299] width 381 height 29
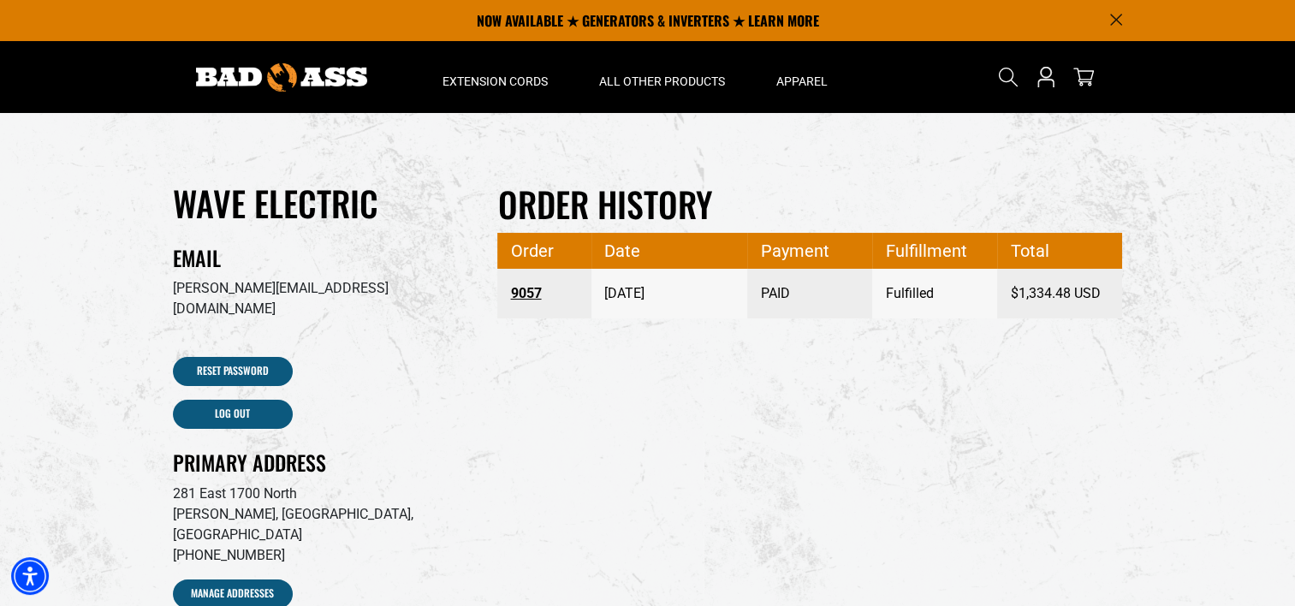
click at [534, 295] on link "9057" at bounding box center [544, 293] width 68 height 31
